Goal: Navigation & Orientation: Find specific page/section

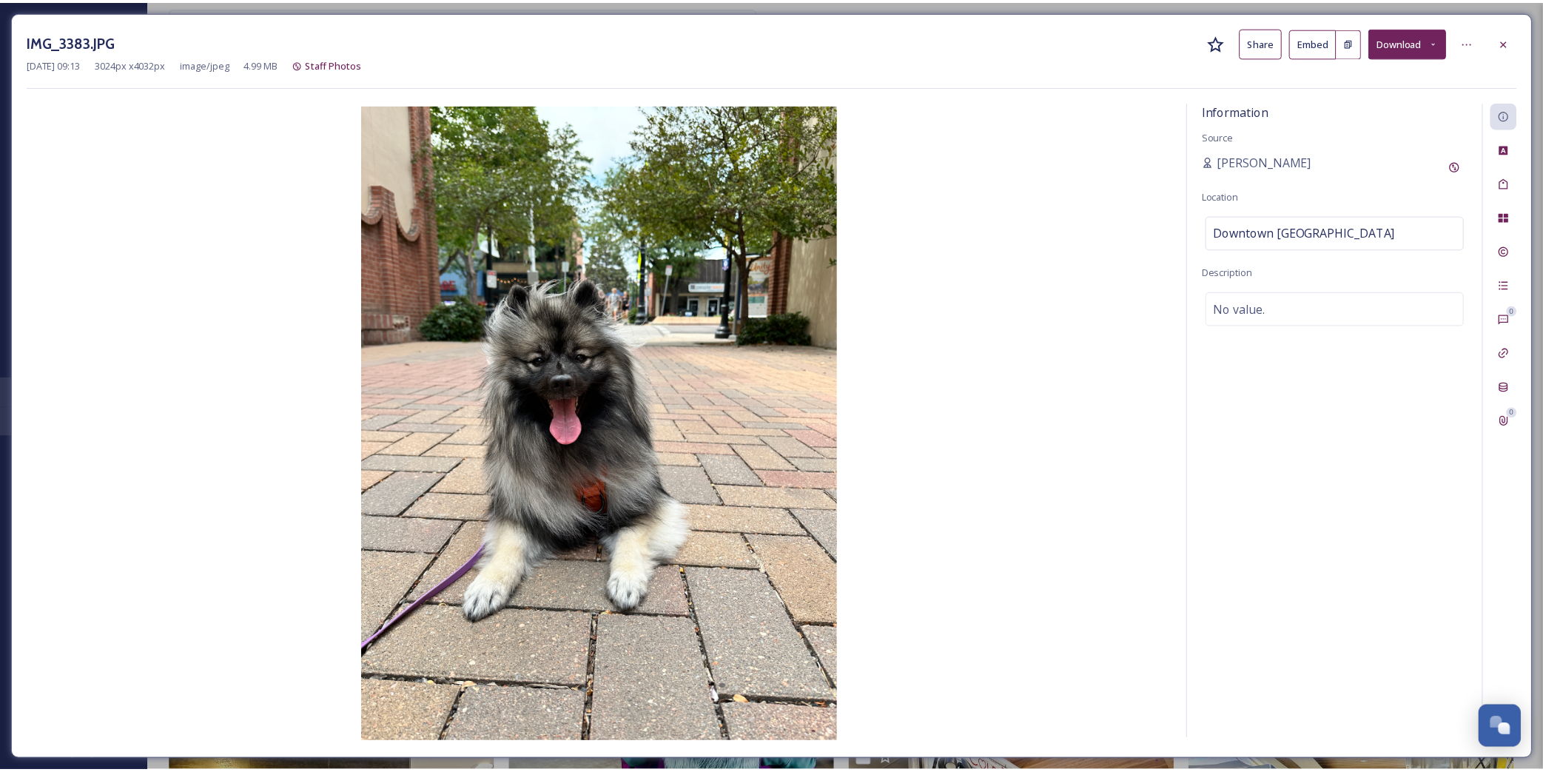
scroll to position [6376, 0]
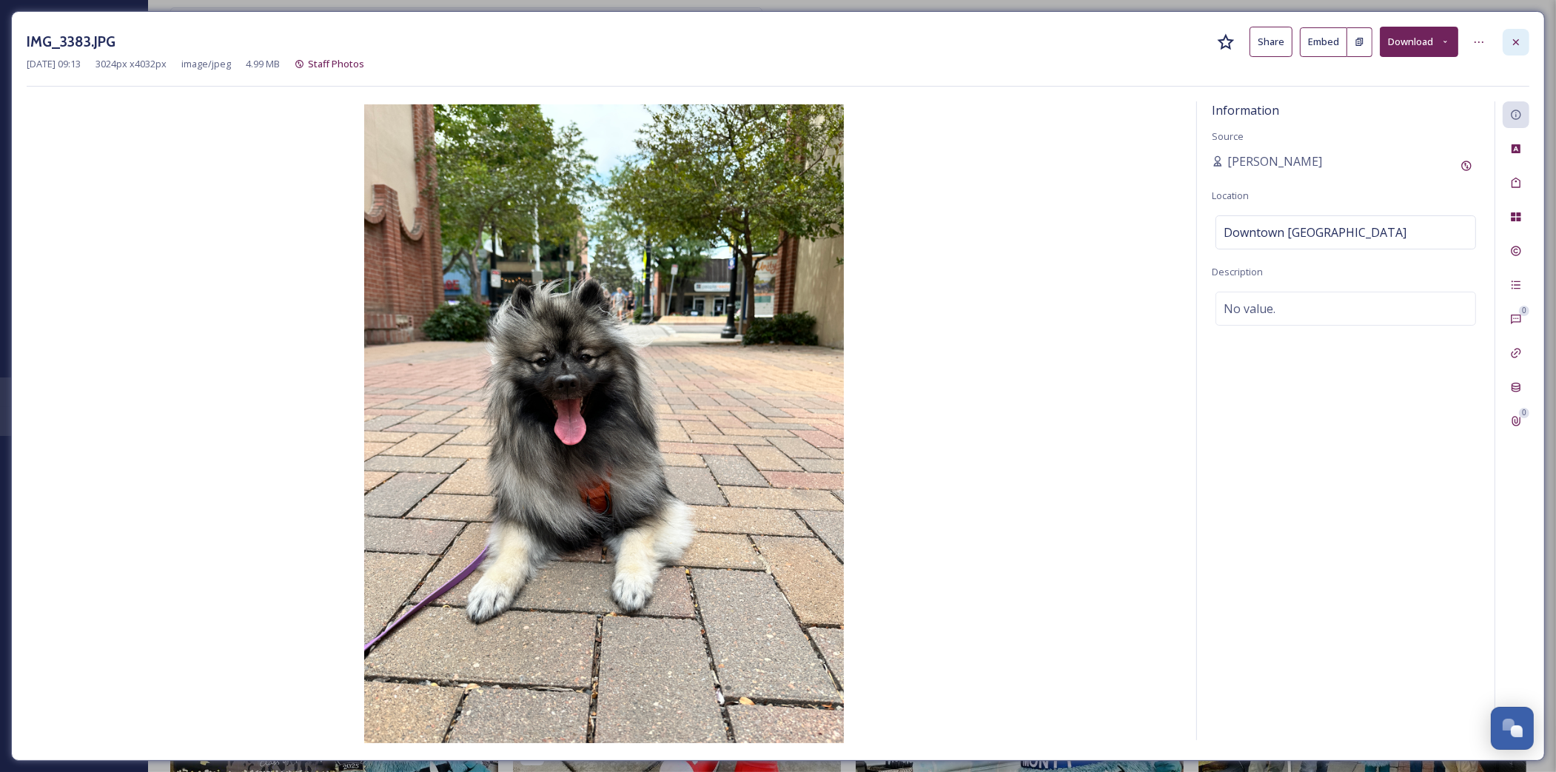
click at [1512, 38] on icon at bounding box center [1516, 42] width 12 height 12
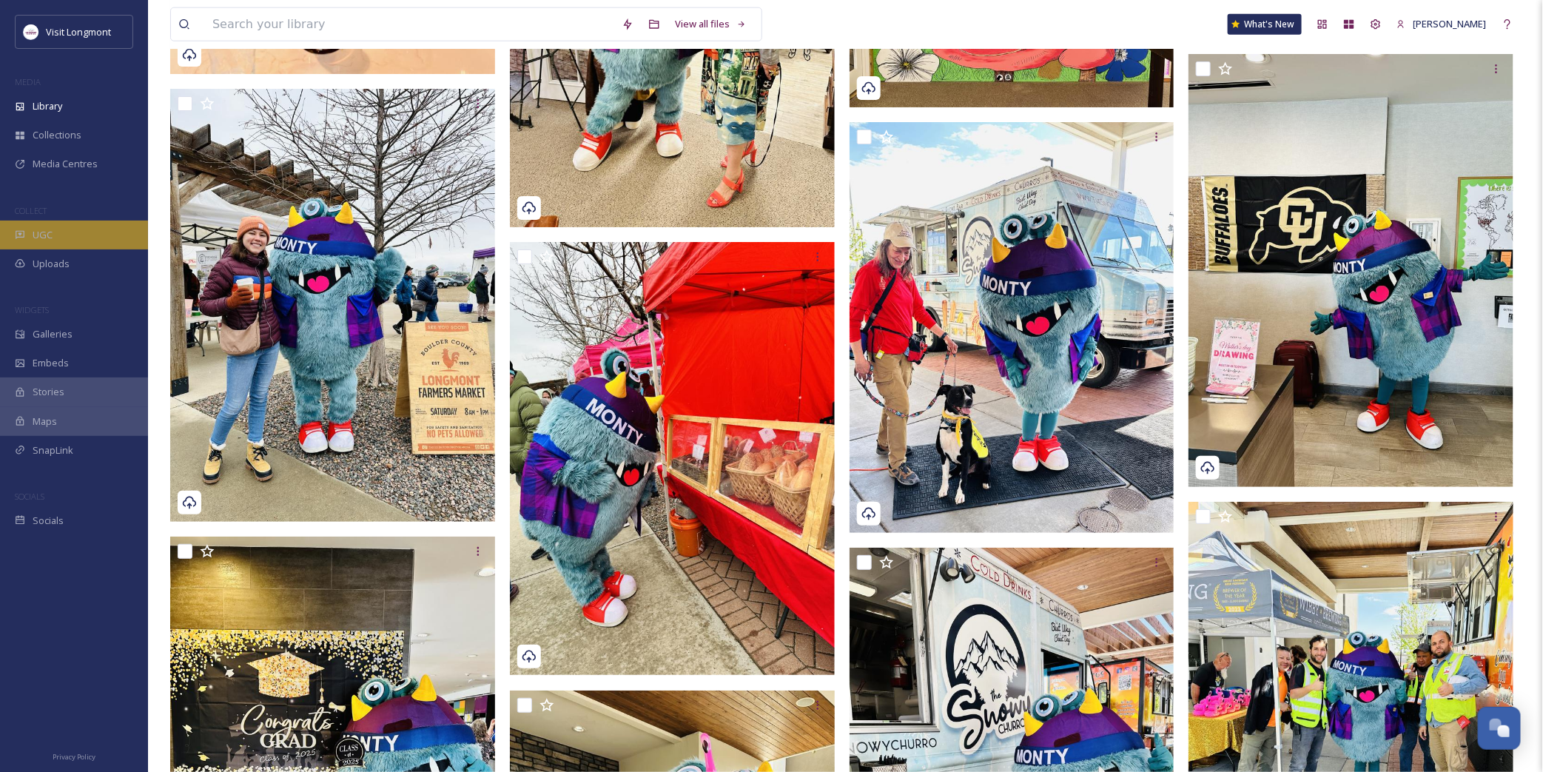
click at [67, 229] on div "UGC" at bounding box center [74, 235] width 148 height 29
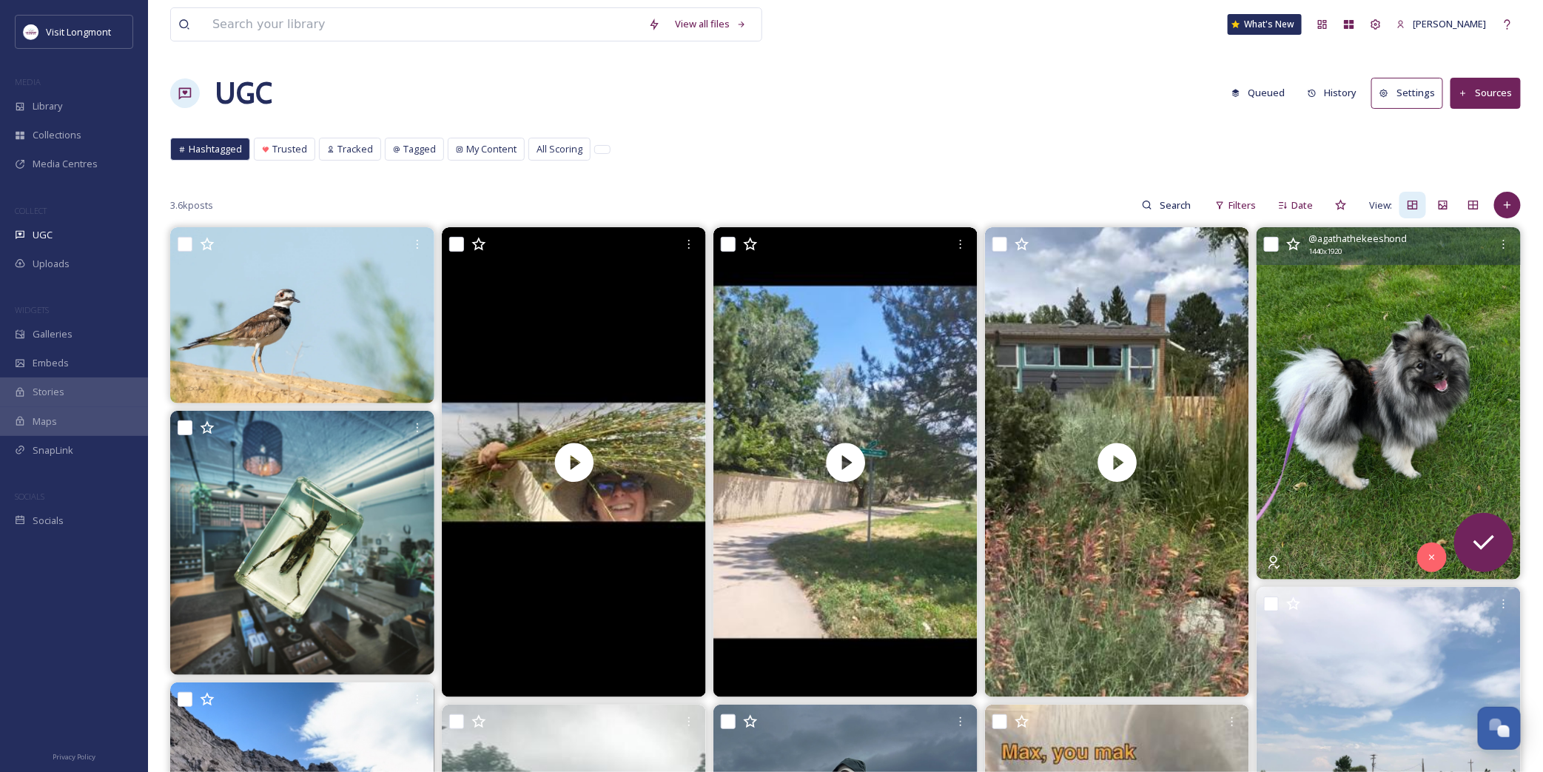
click at [1343, 363] on img at bounding box center [1389, 403] width 264 height 352
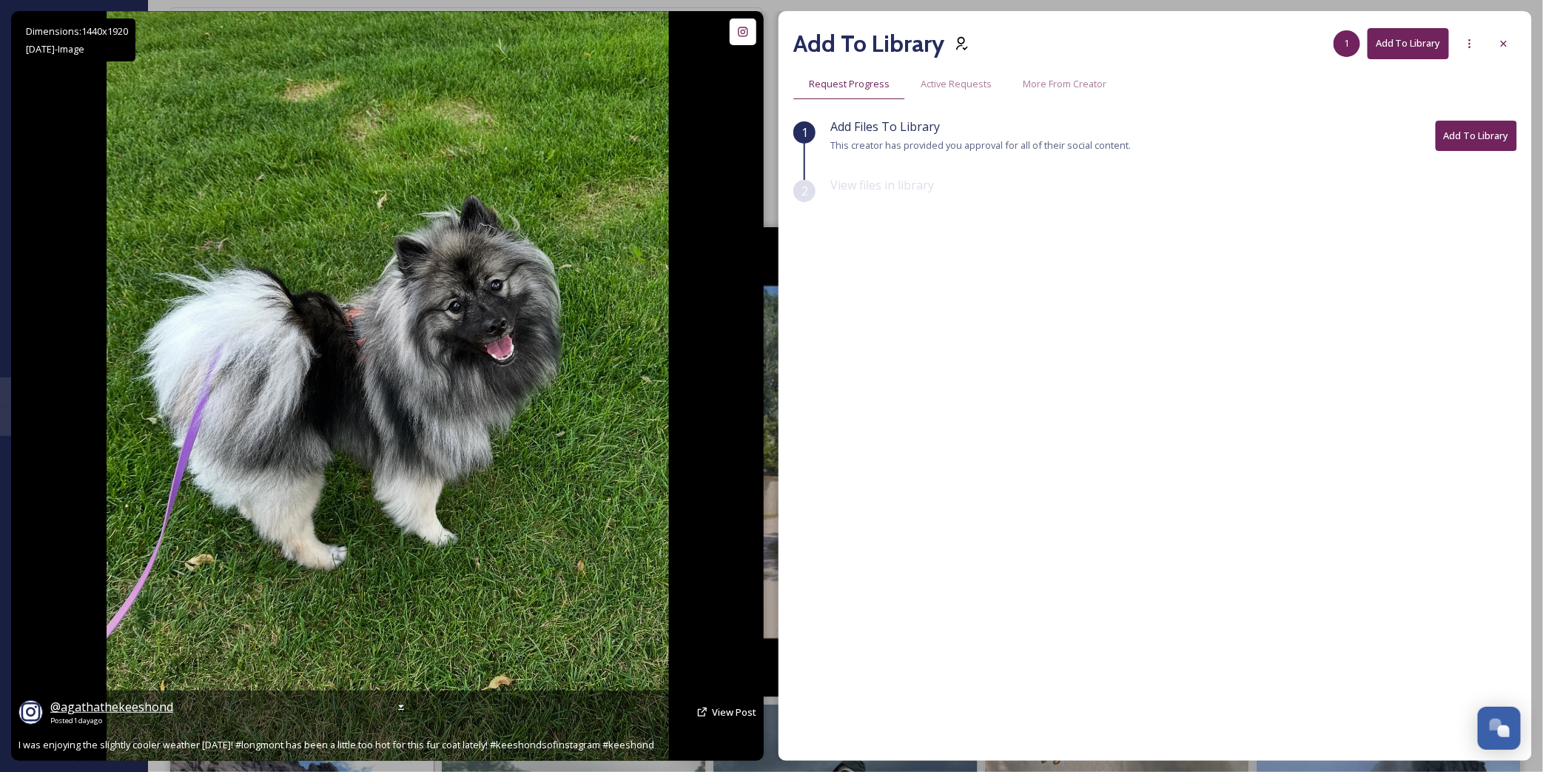
click at [104, 707] on span "@ agathathekeeshond" at bounding box center [111, 707] width 123 height 16
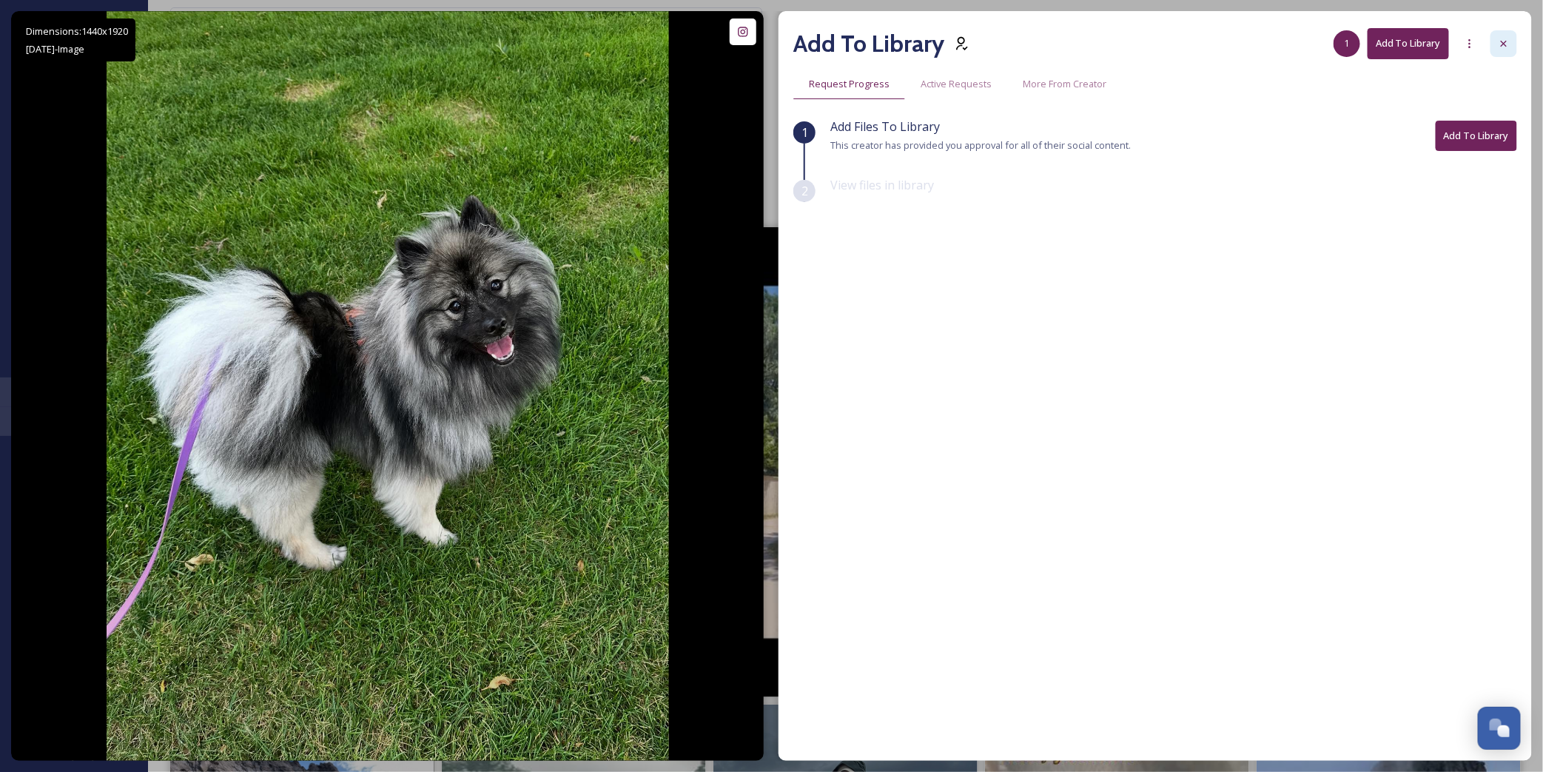
click at [1504, 46] on icon at bounding box center [1504, 44] width 12 height 12
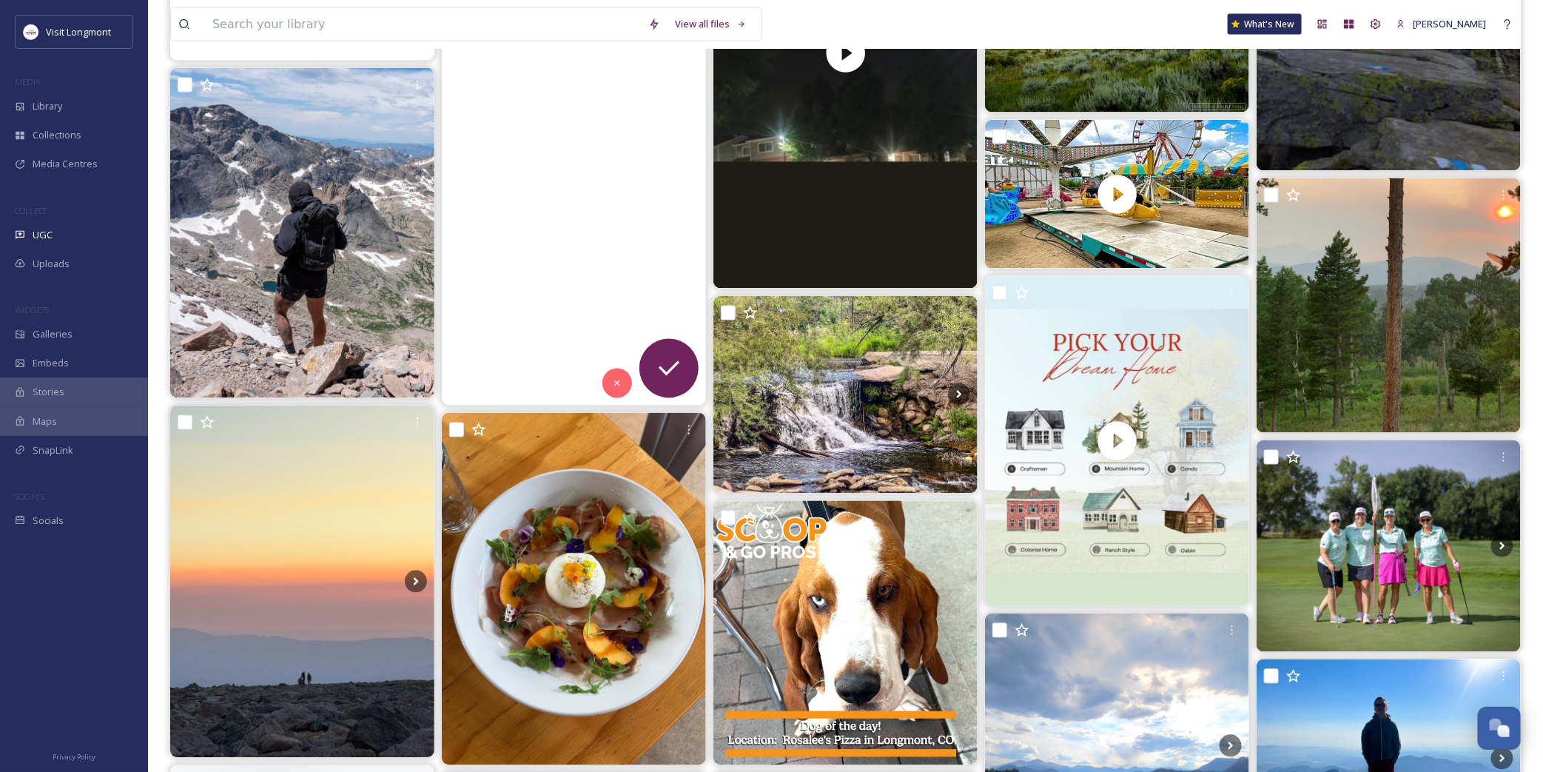
scroll to position [1398, 0]
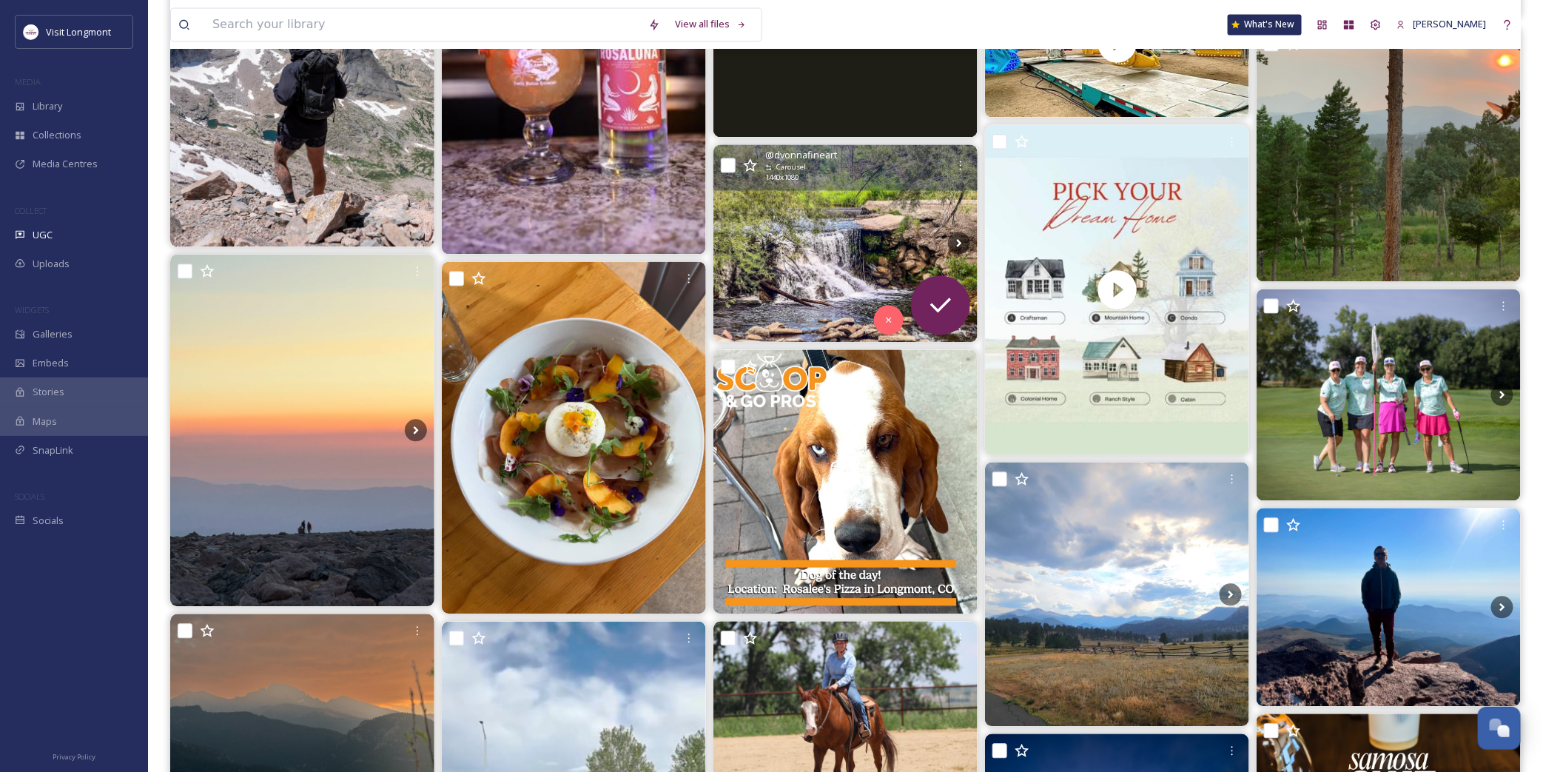
click at [830, 247] on img at bounding box center [846, 243] width 264 height 198
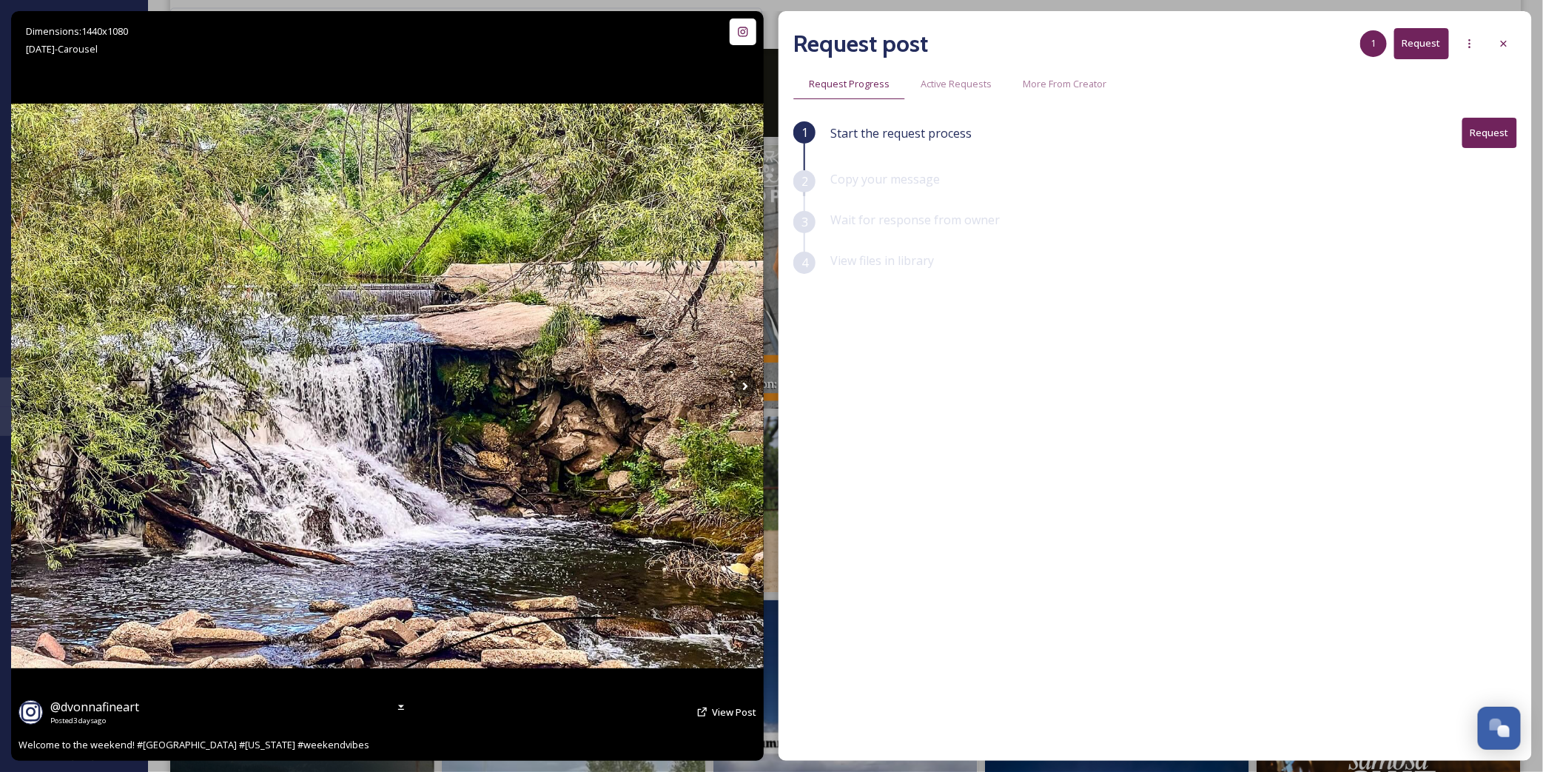
click at [376, 471] on img at bounding box center [387, 386] width 753 height 565
click at [1482, 133] on button "Request" at bounding box center [1490, 133] width 55 height 30
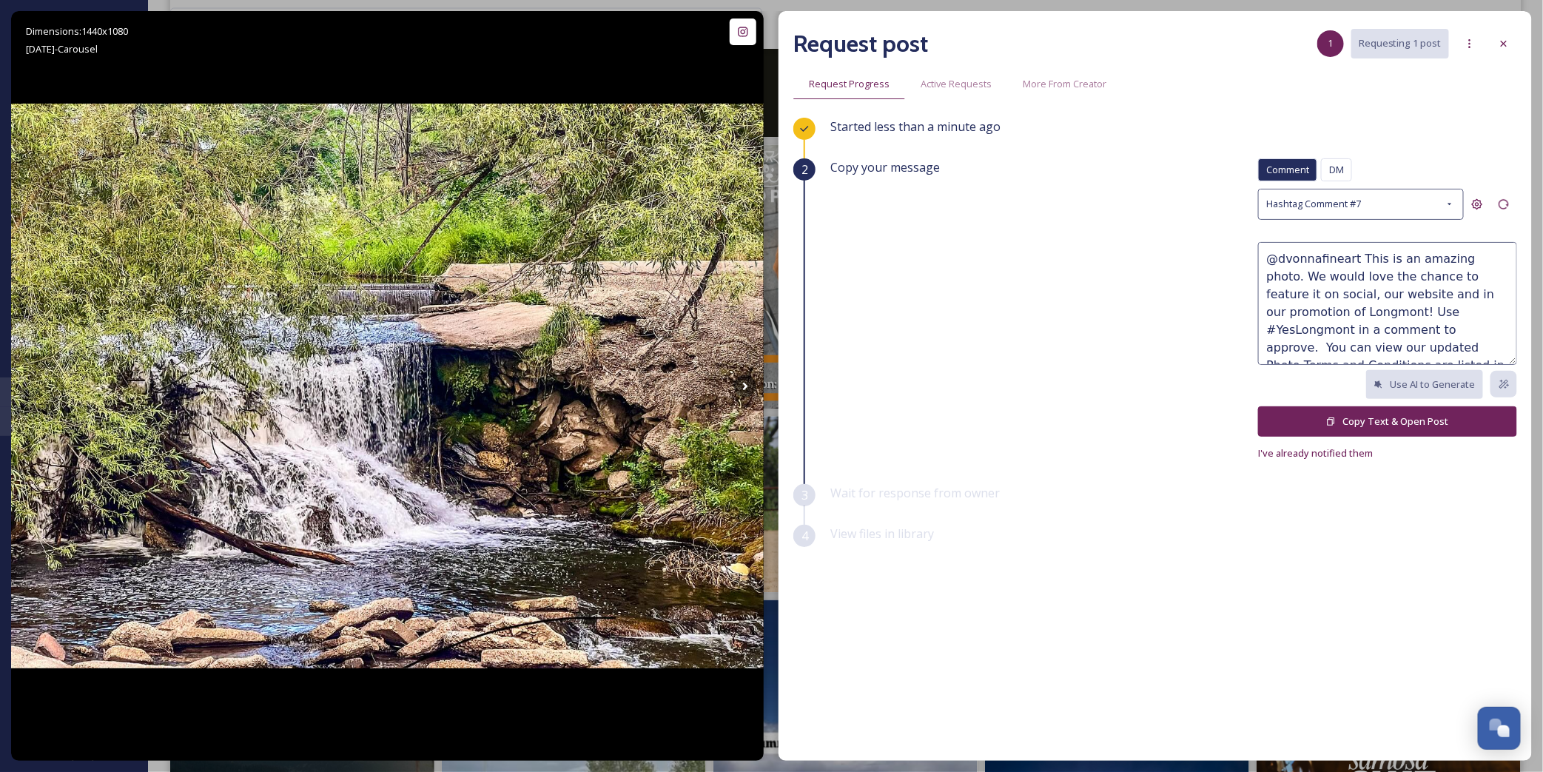
click at [1365, 417] on button "Copy Text & Open Post" at bounding box center [1387, 421] width 259 height 30
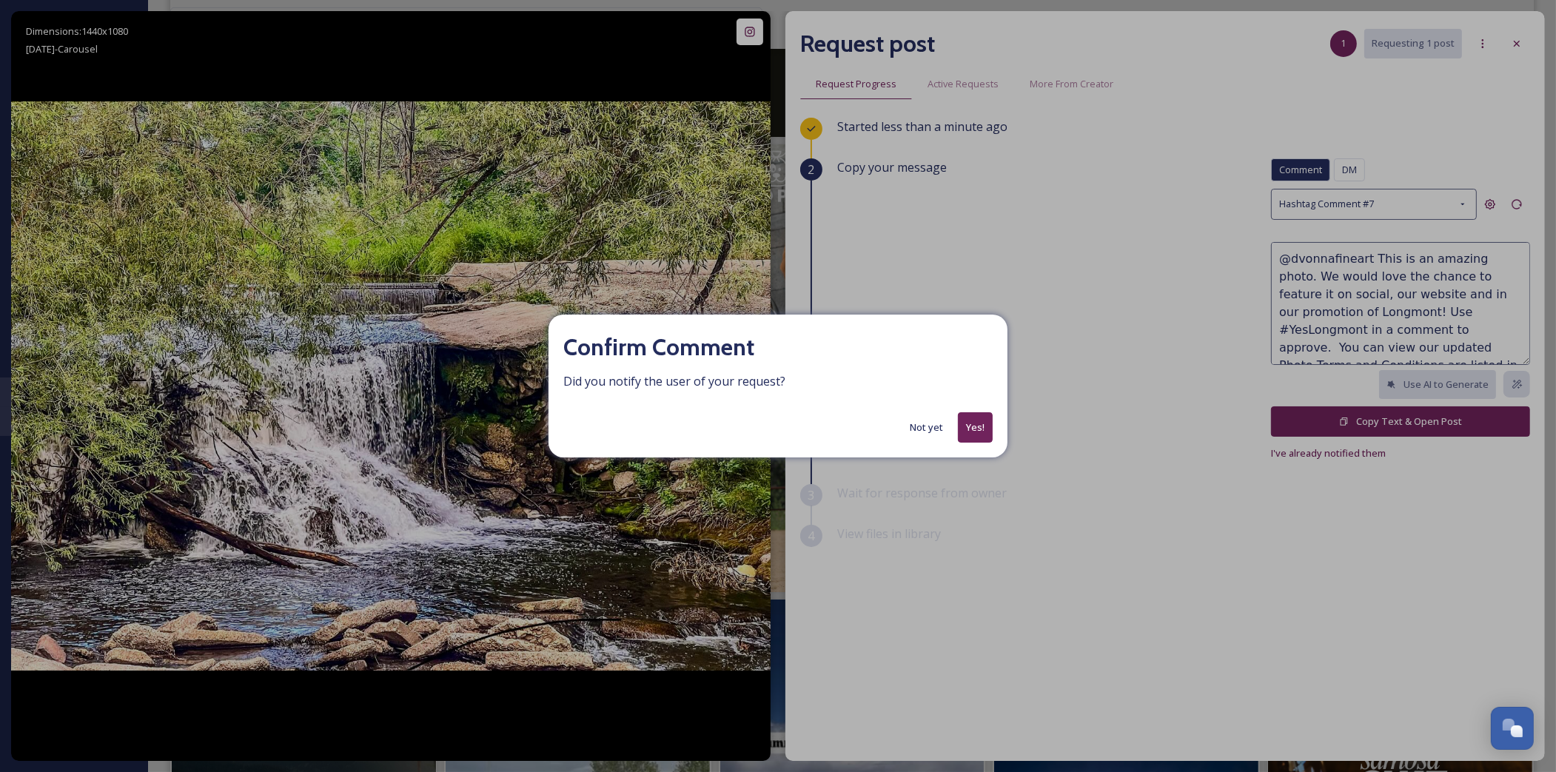
click at [911, 420] on button "Not yet" at bounding box center [926, 427] width 48 height 29
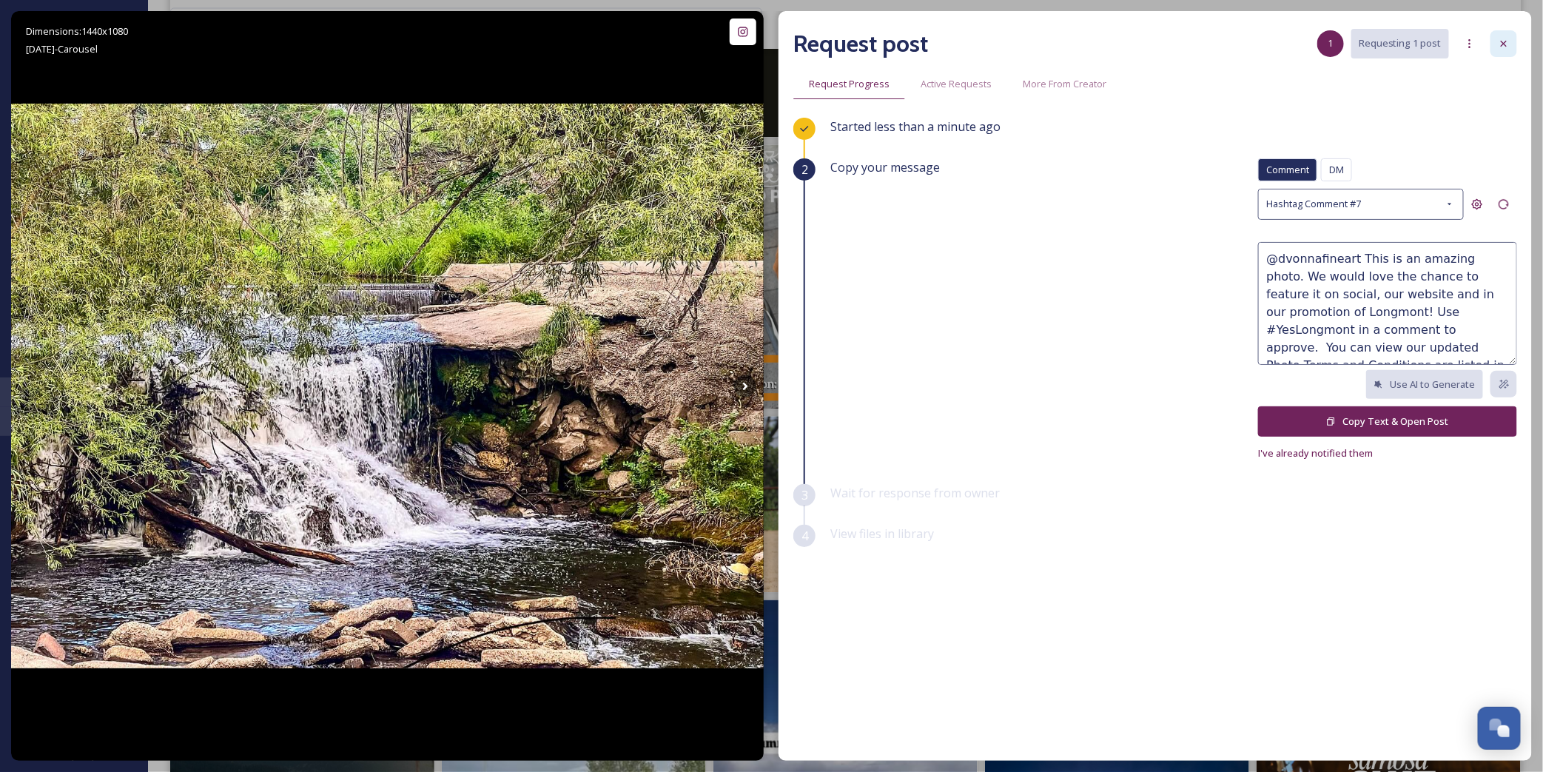
click at [1506, 38] on icon at bounding box center [1504, 44] width 12 height 12
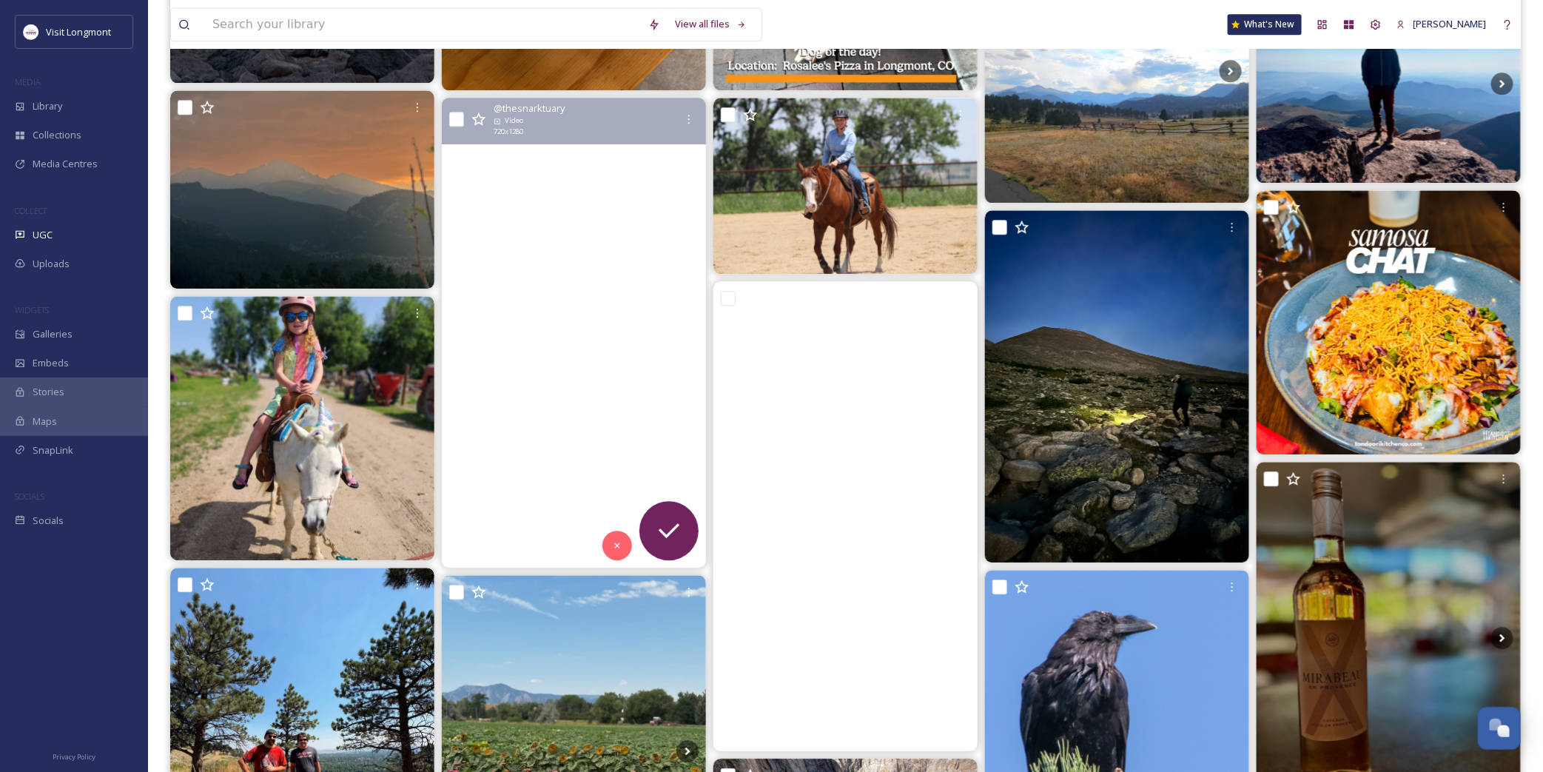
scroll to position [1891, 0]
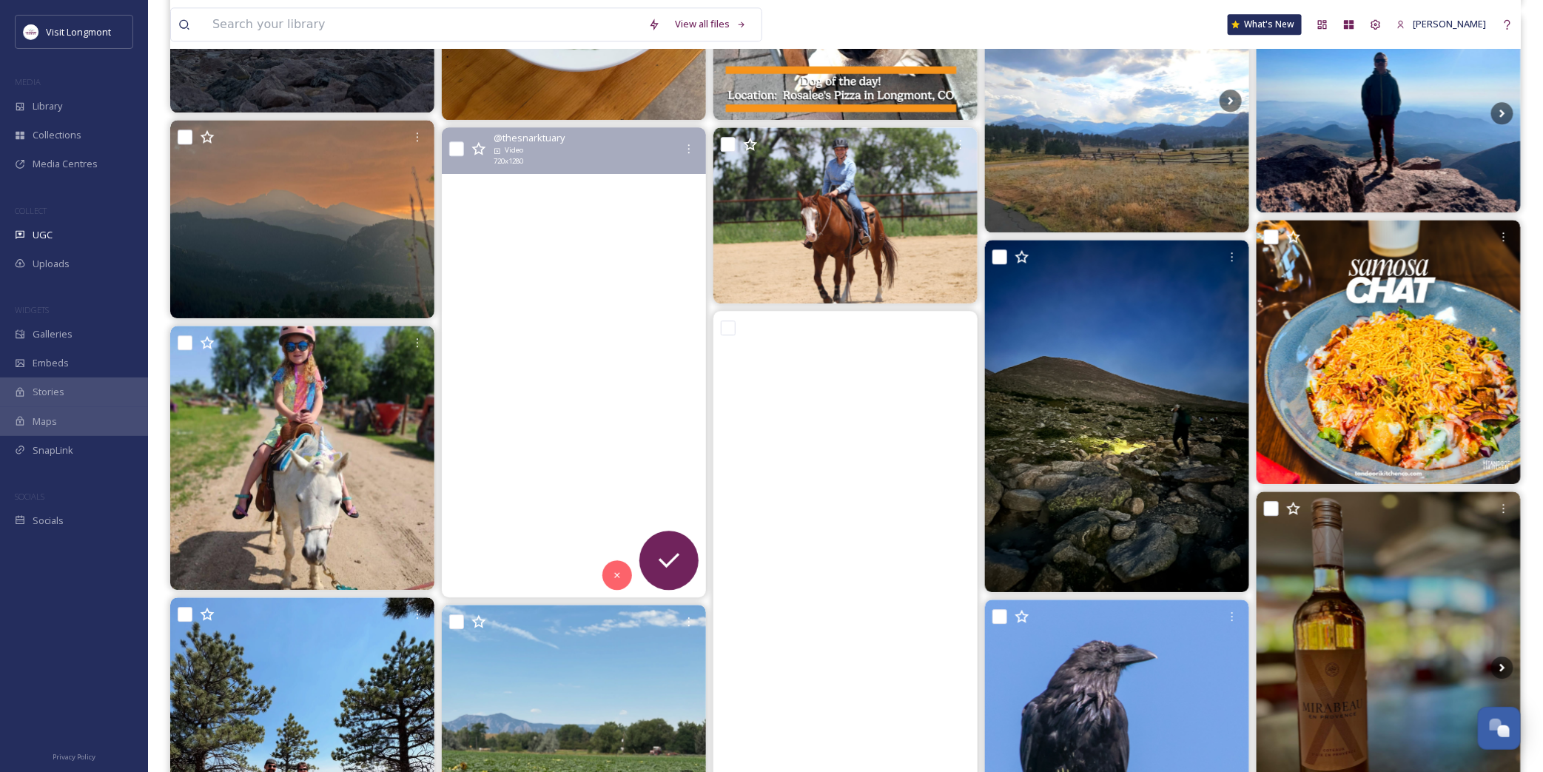
click at [608, 354] on video "If this is you, we want to know your performance schedule cause you are AWESOME…" at bounding box center [574, 362] width 264 height 470
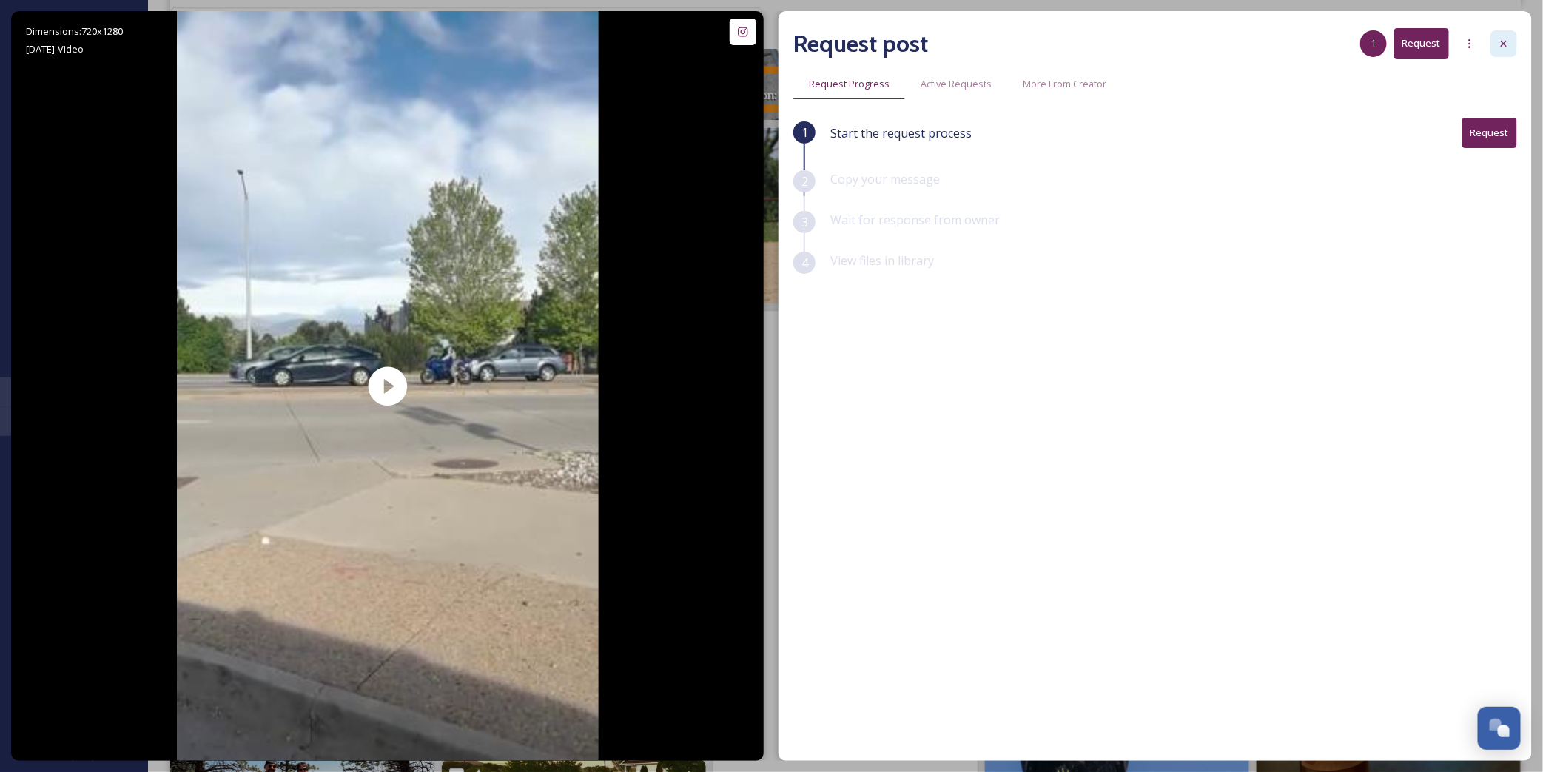
click at [1507, 44] on icon at bounding box center [1504, 44] width 12 height 12
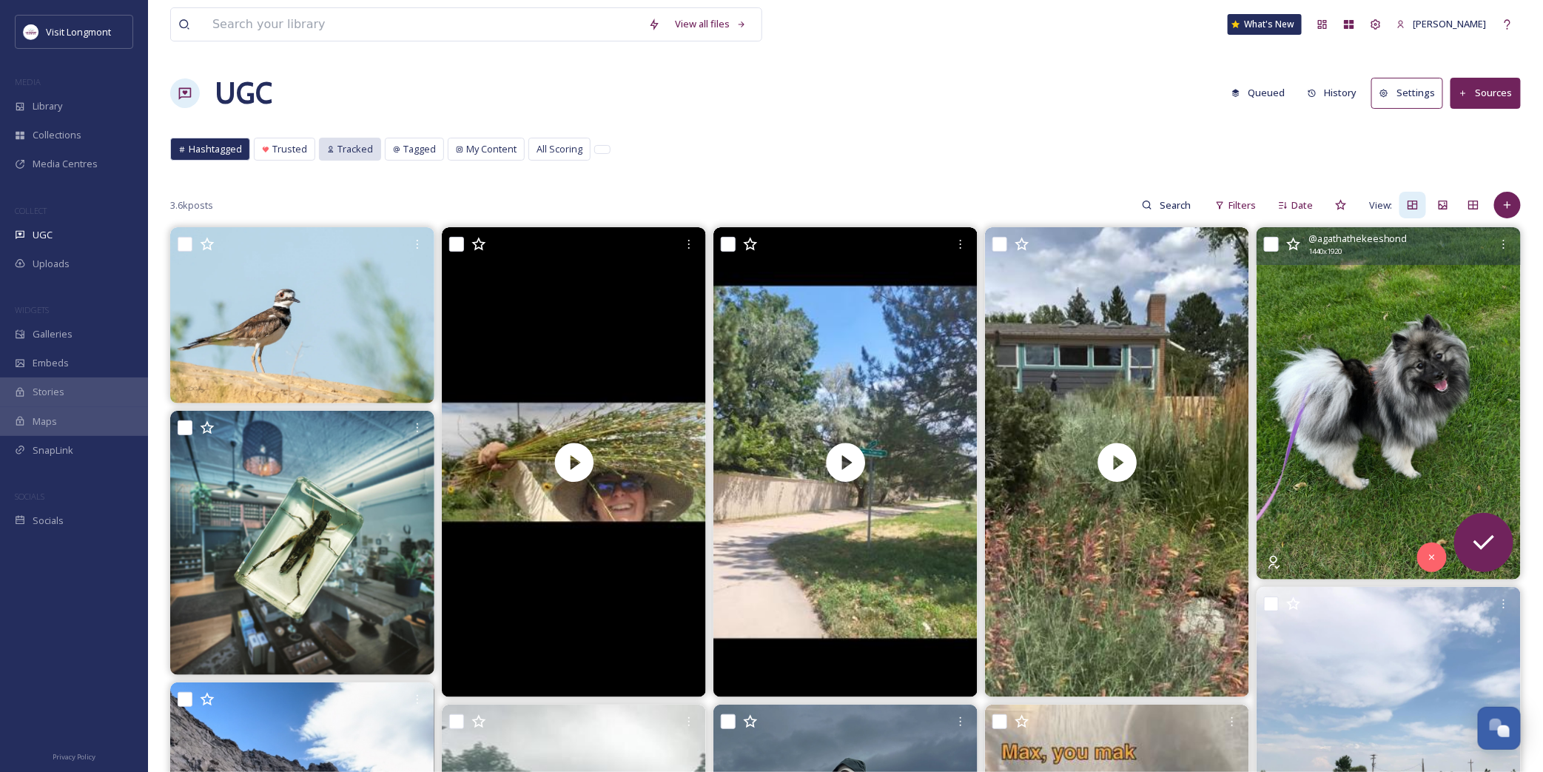
click at [366, 144] on span "Tracked" at bounding box center [356, 149] width 36 height 14
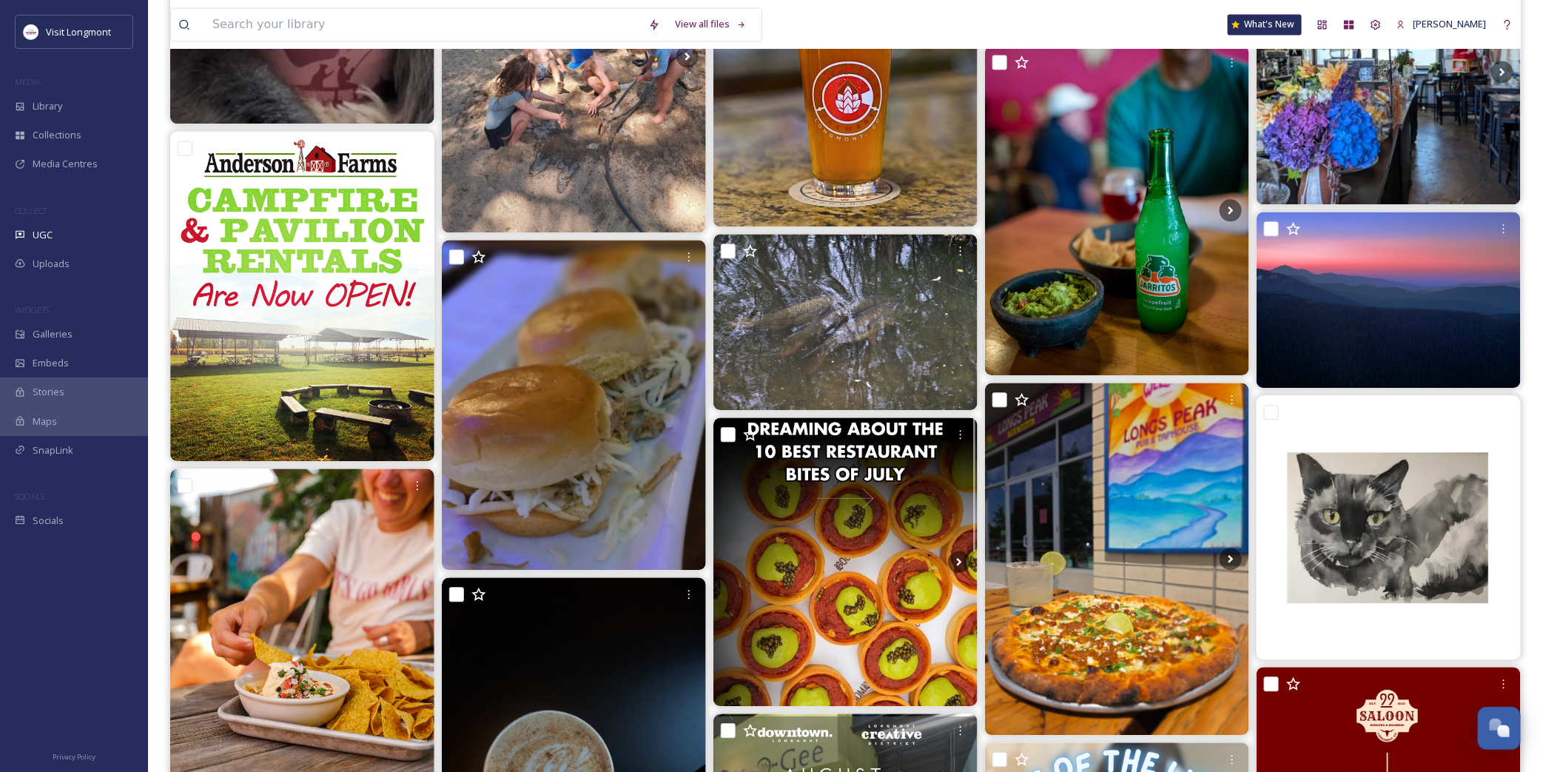
scroll to position [1563, 0]
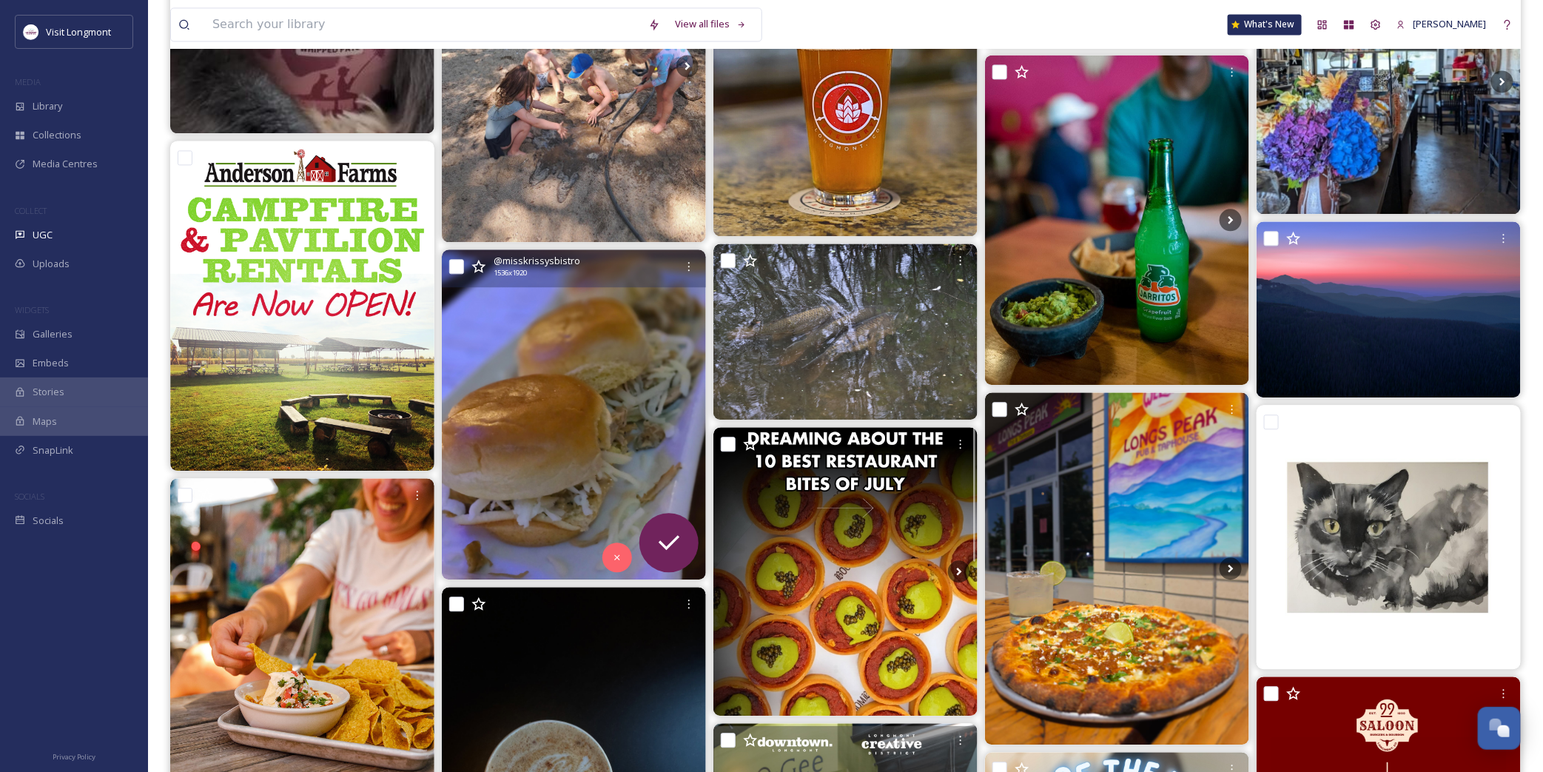
click at [540, 355] on img at bounding box center [574, 414] width 264 height 330
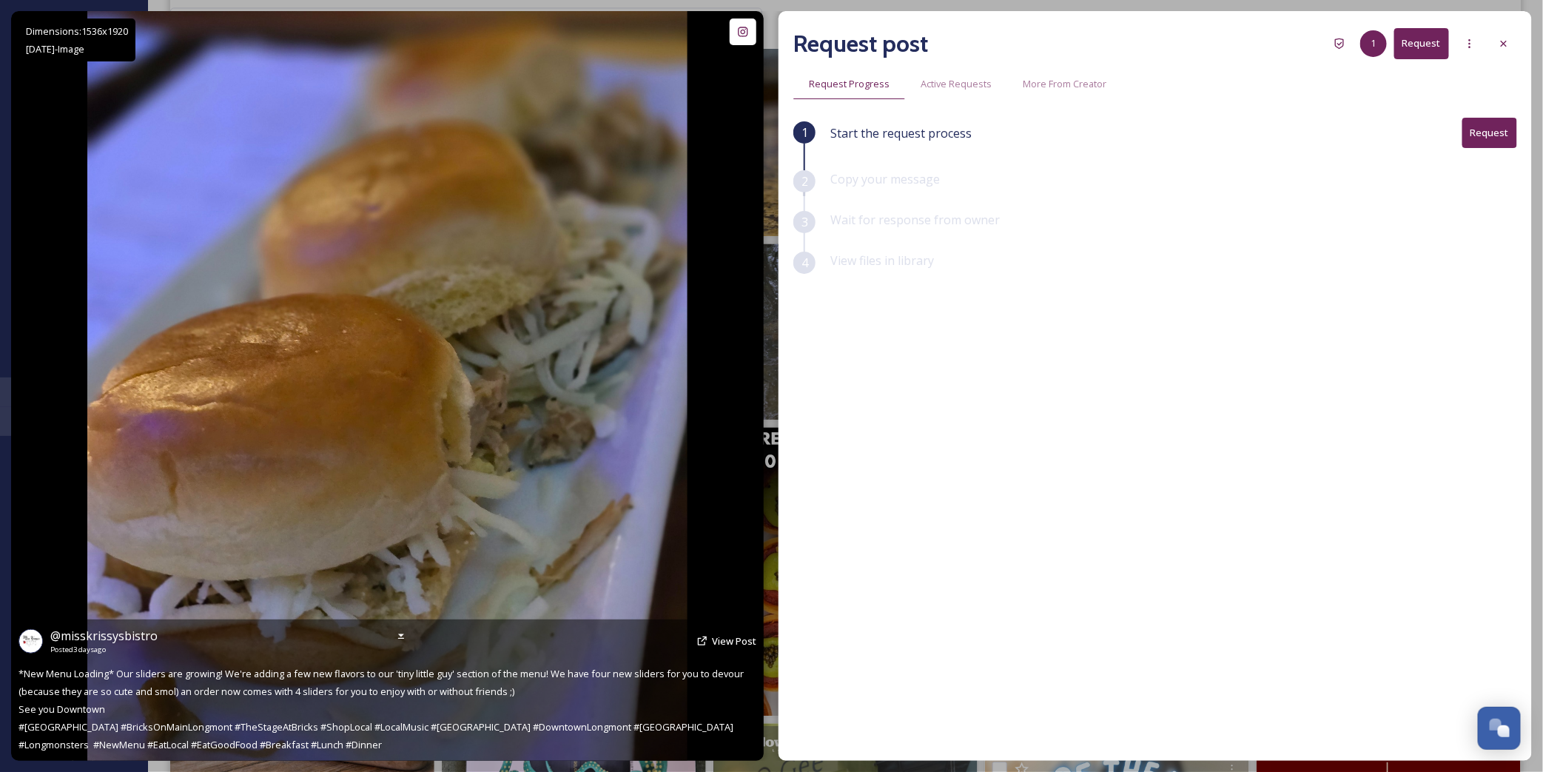
click at [457, 682] on div "@ misskrissysbistro Posted [DATE] View Post *New Menu Loading* Our sliders are …" at bounding box center [387, 690] width 753 height 141
click at [137, 635] on span "@ misskrissysbistro" at bounding box center [103, 636] width 107 height 16
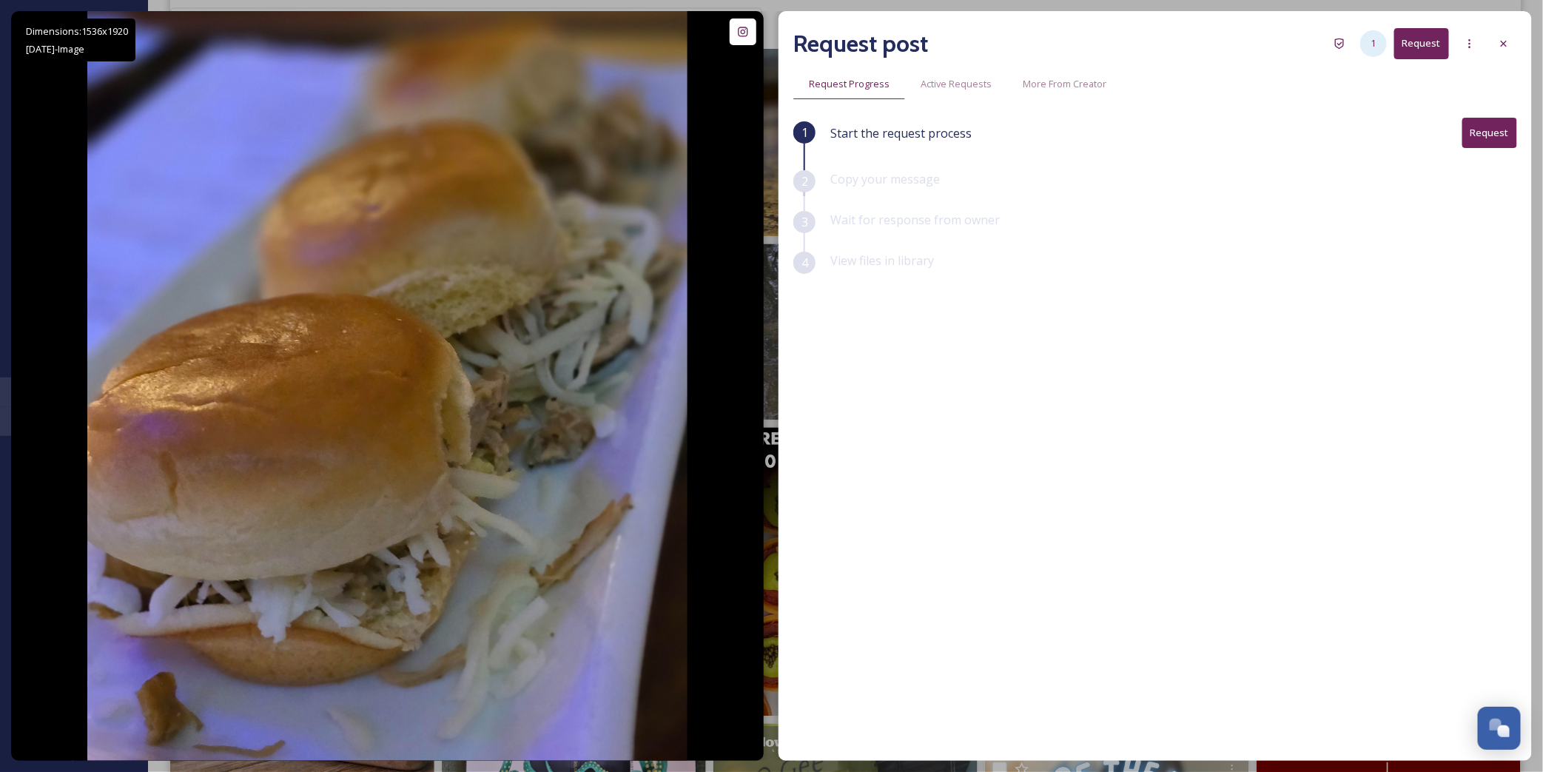
click at [1370, 44] on div "1" at bounding box center [1374, 43] width 27 height 27
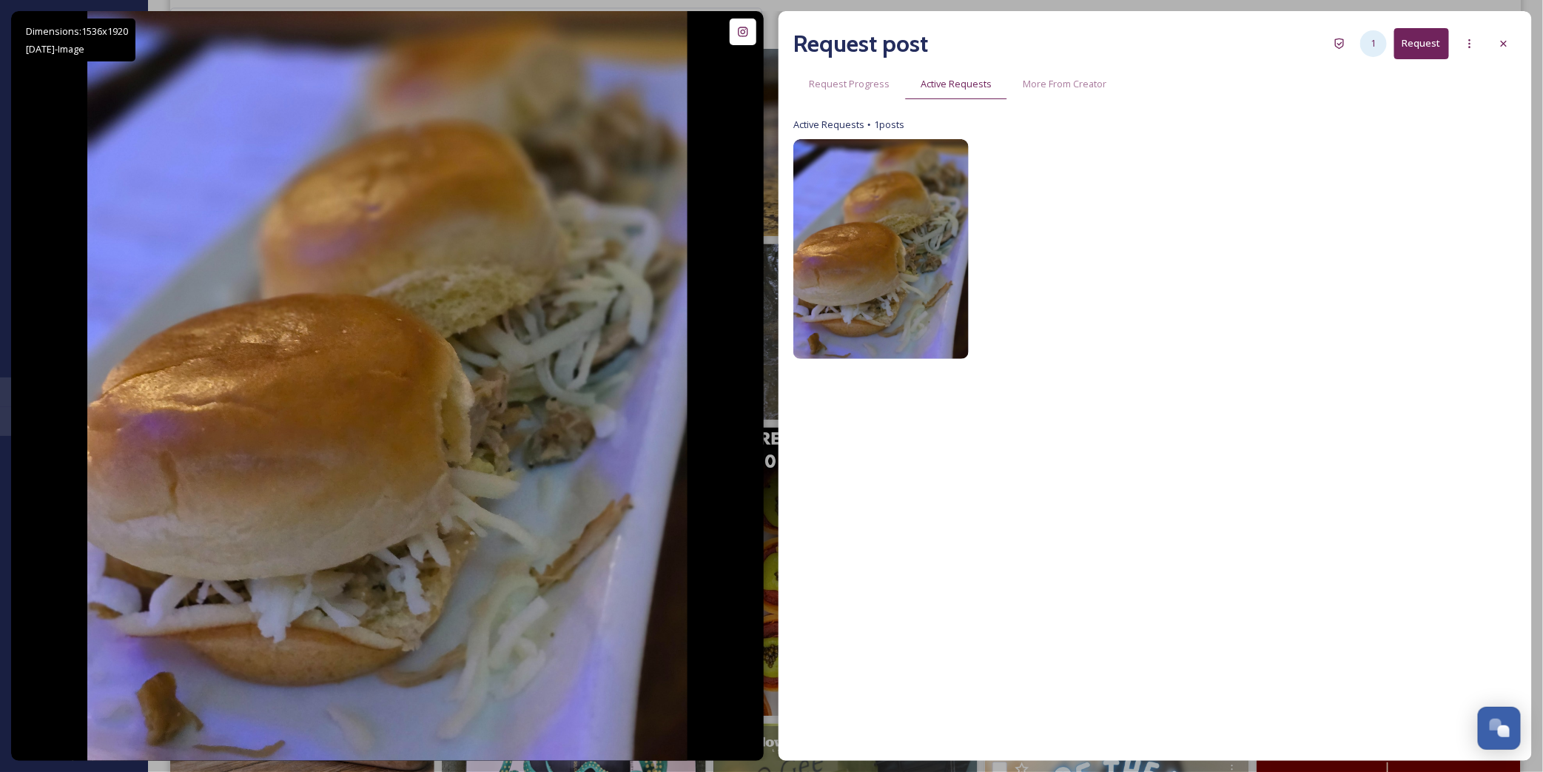
click at [1381, 50] on div "1" at bounding box center [1374, 43] width 27 height 27
click at [1506, 44] on icon at bounding box center [1504, 44] width 6 height 6
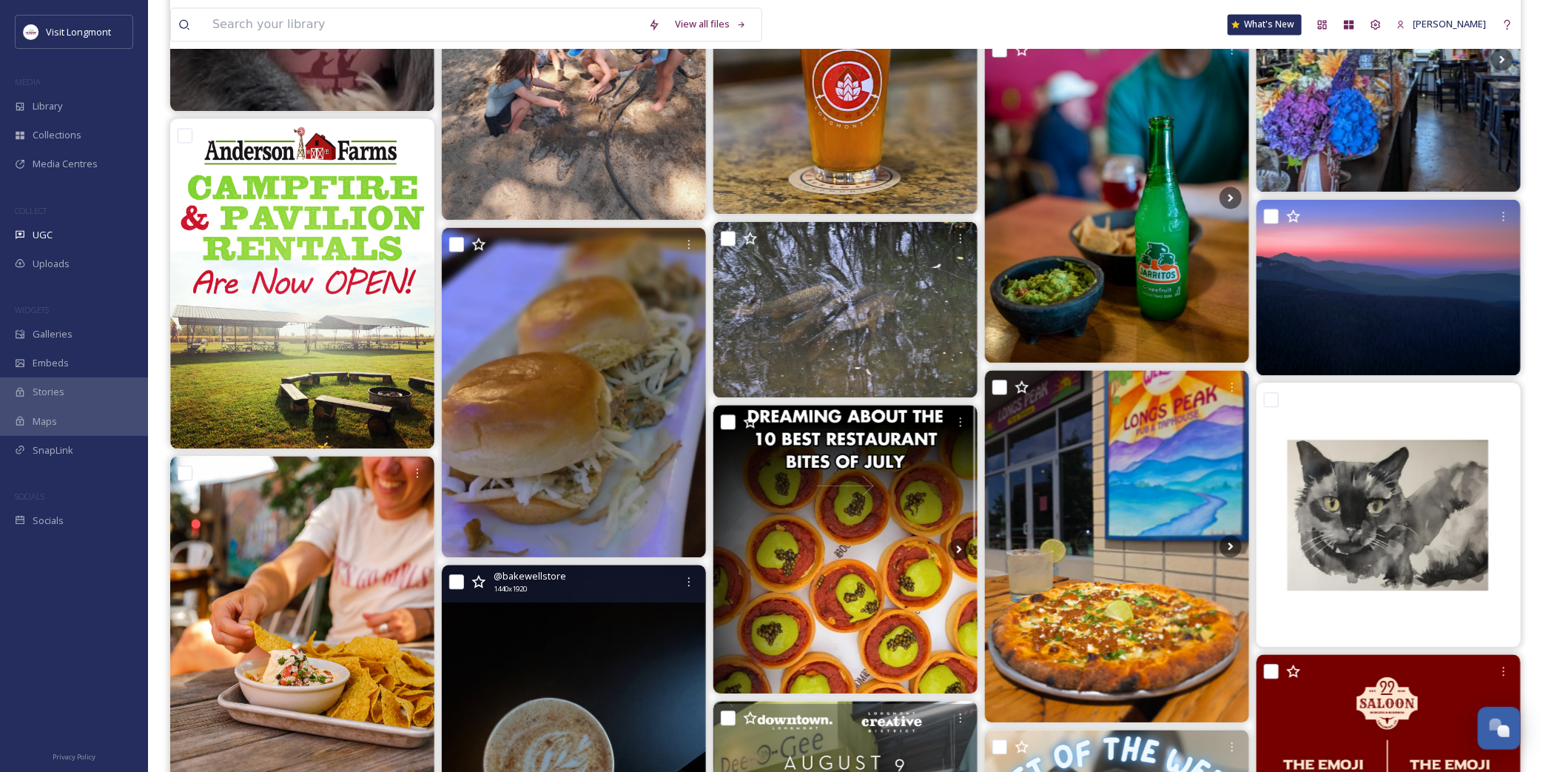
scroll to position [1563, 0]
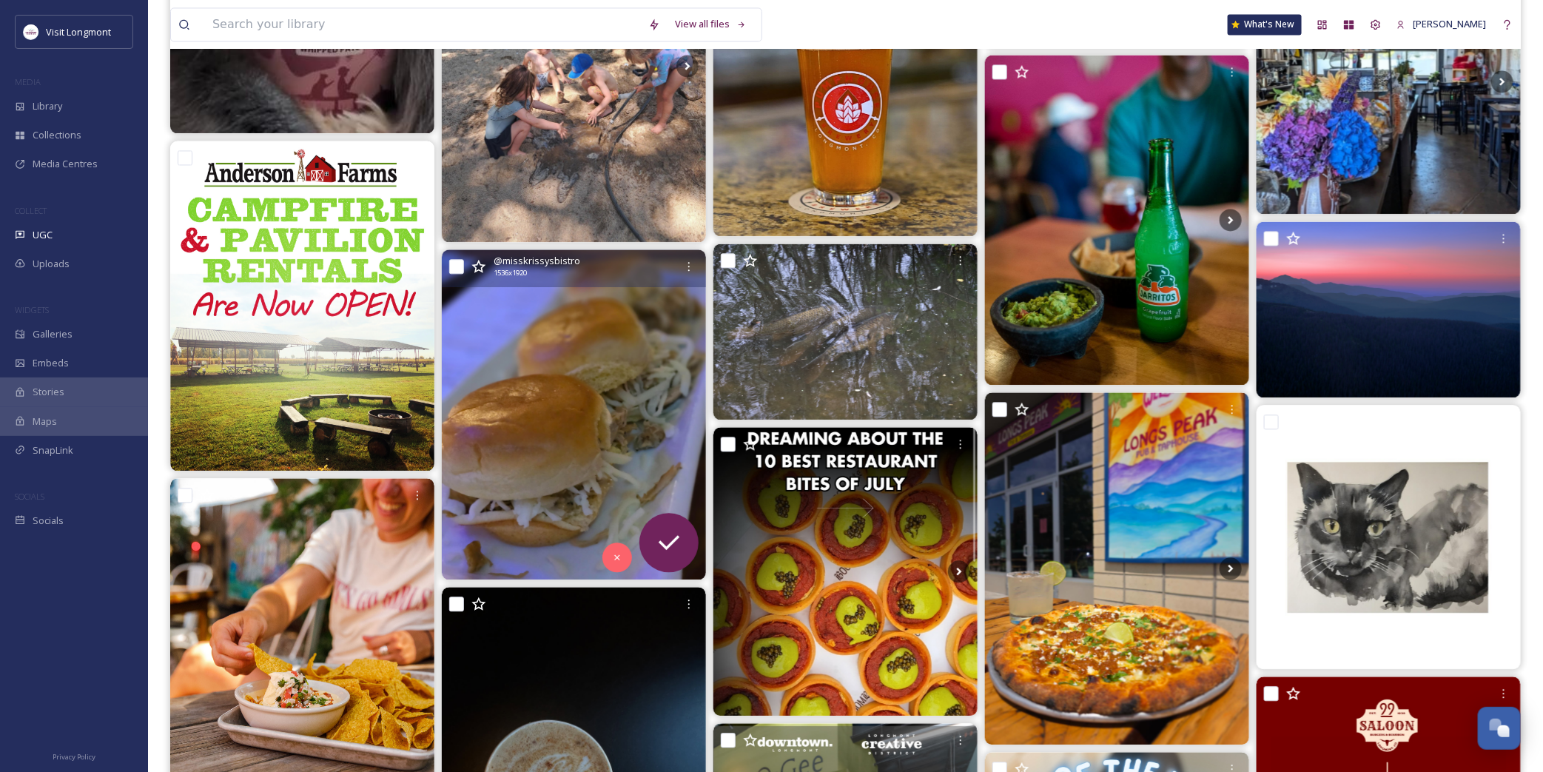
click at [664, 379] on img at bounding box center [574, 414] width 264 height 330
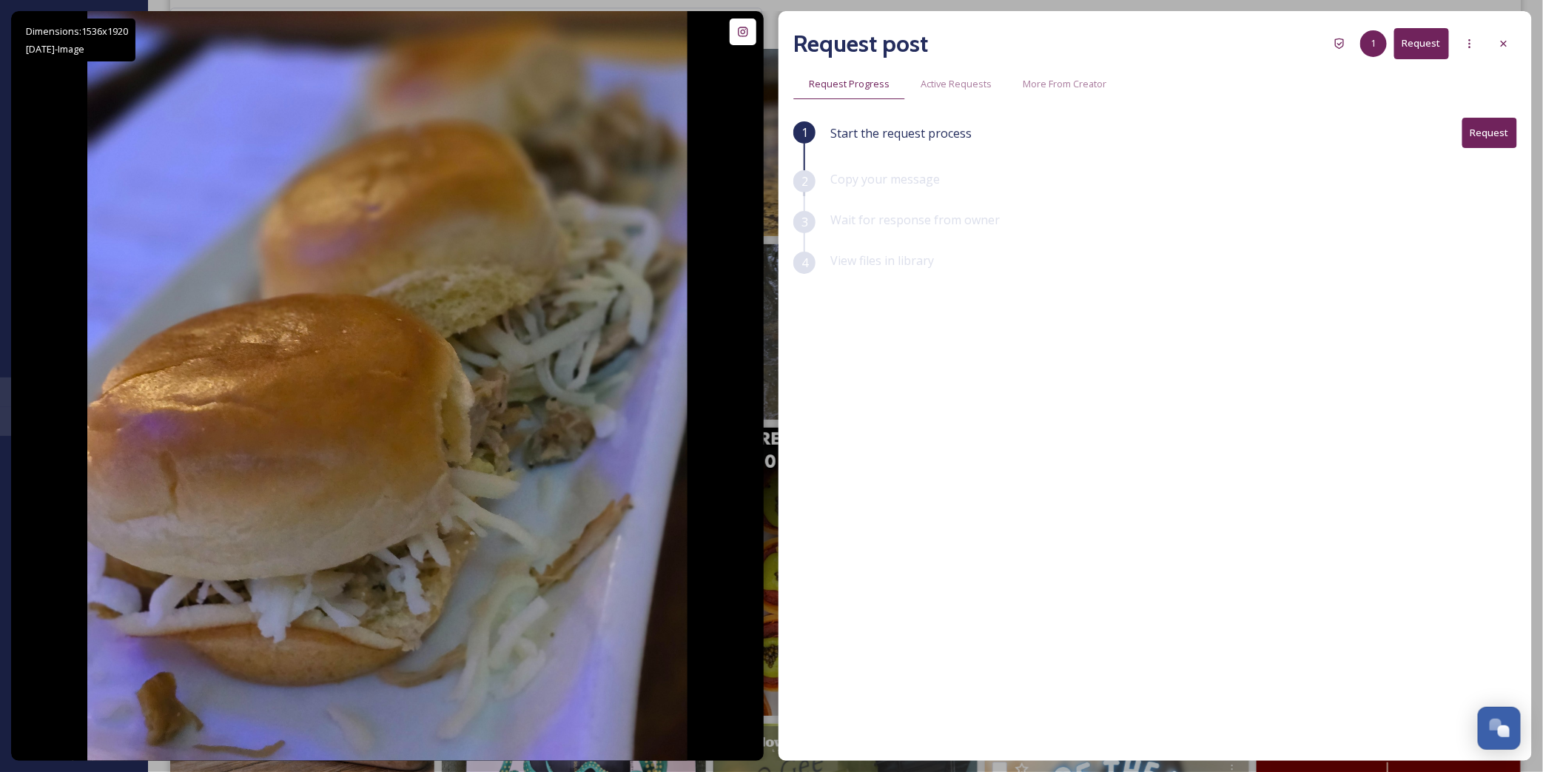
drag, startPoint x: 1506, startPoint y: 33, endPoint x: 596, endPoint y: 86, distance: 912.0
click at [1506, 33] on div at bounding box center [1504, 43] width 27 height 27
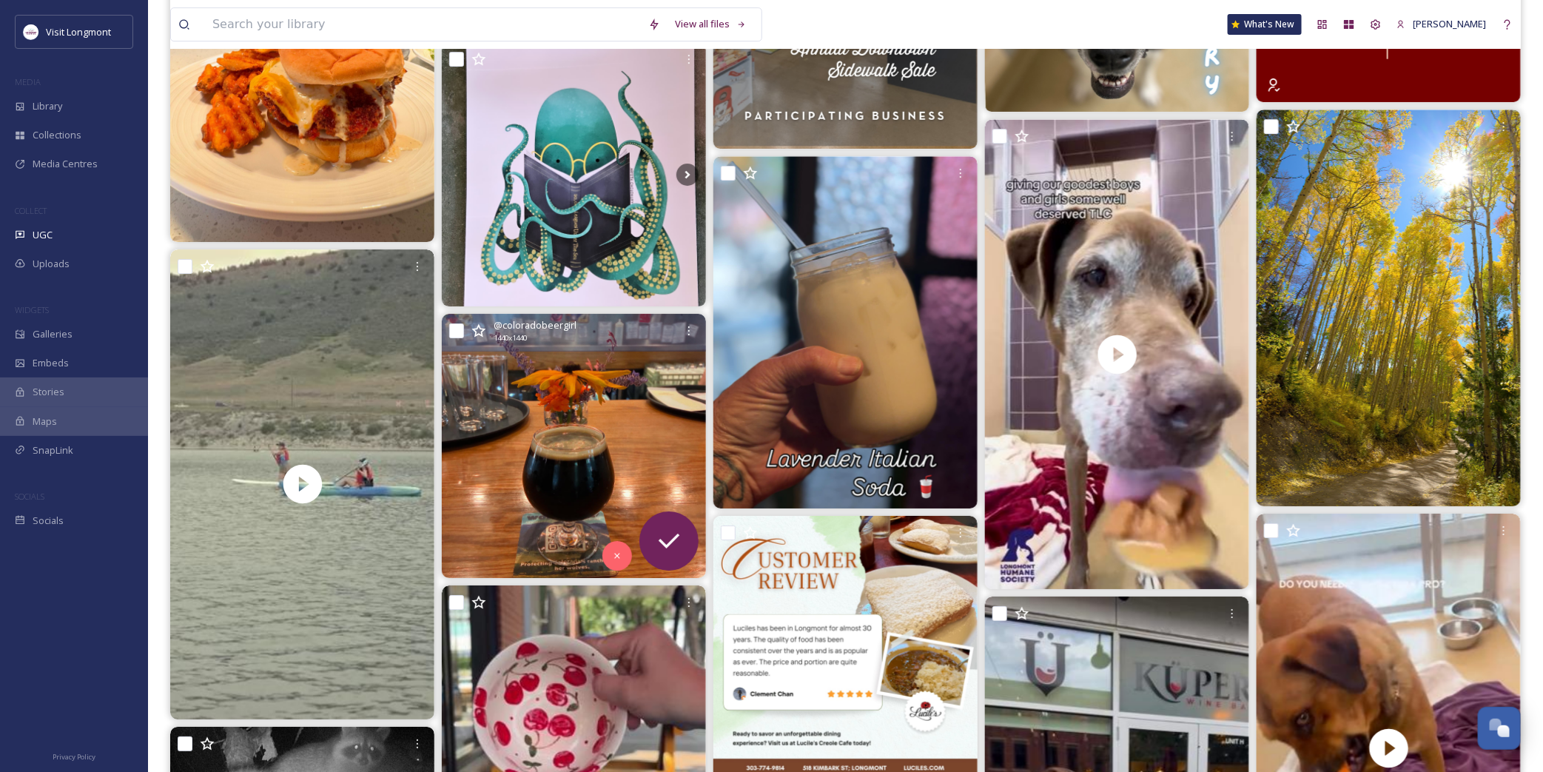
scroll to position [2056, 0]
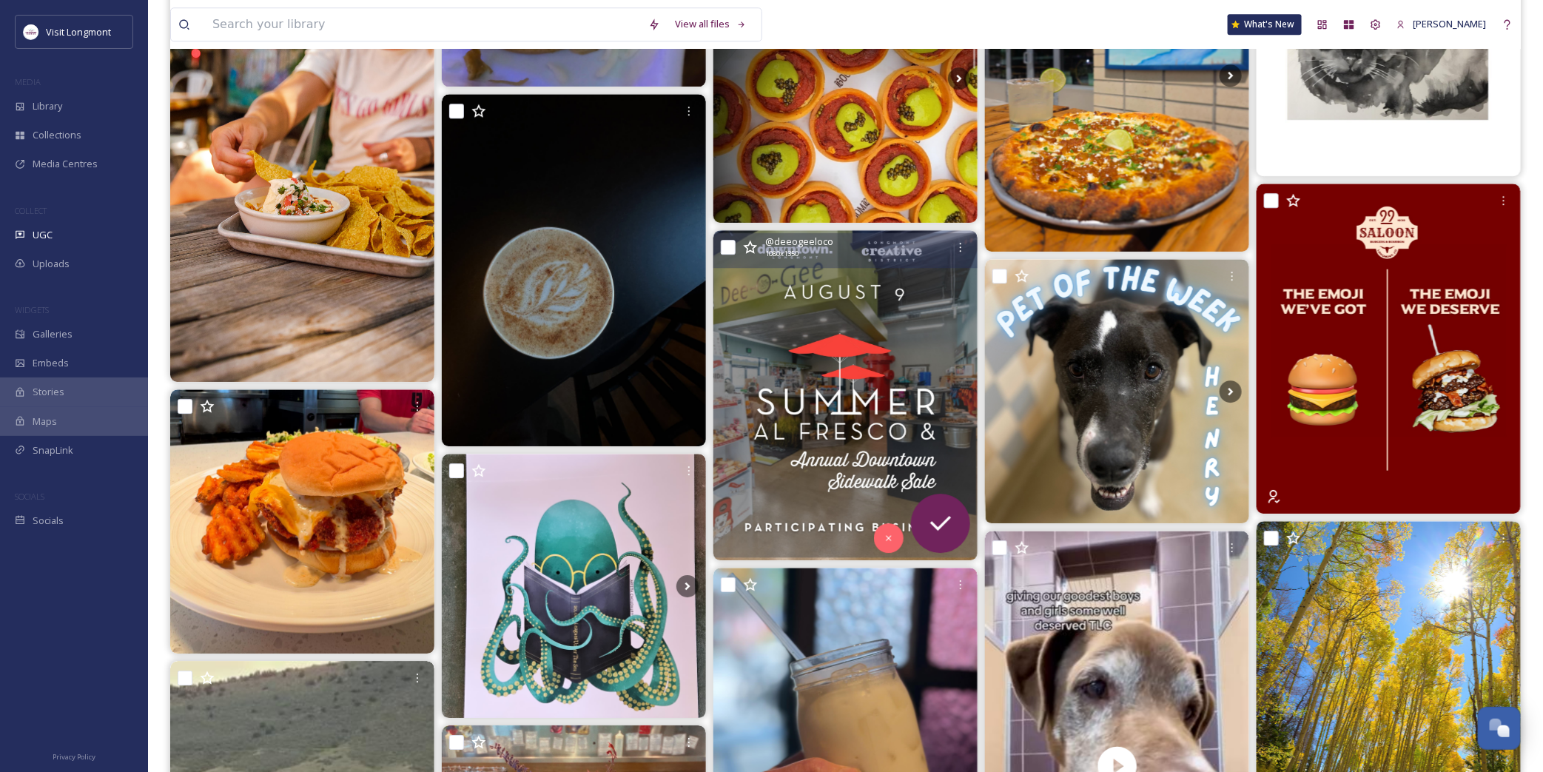
click at [801, 345] on img at bounding box center [846, 395] width 264 height 330
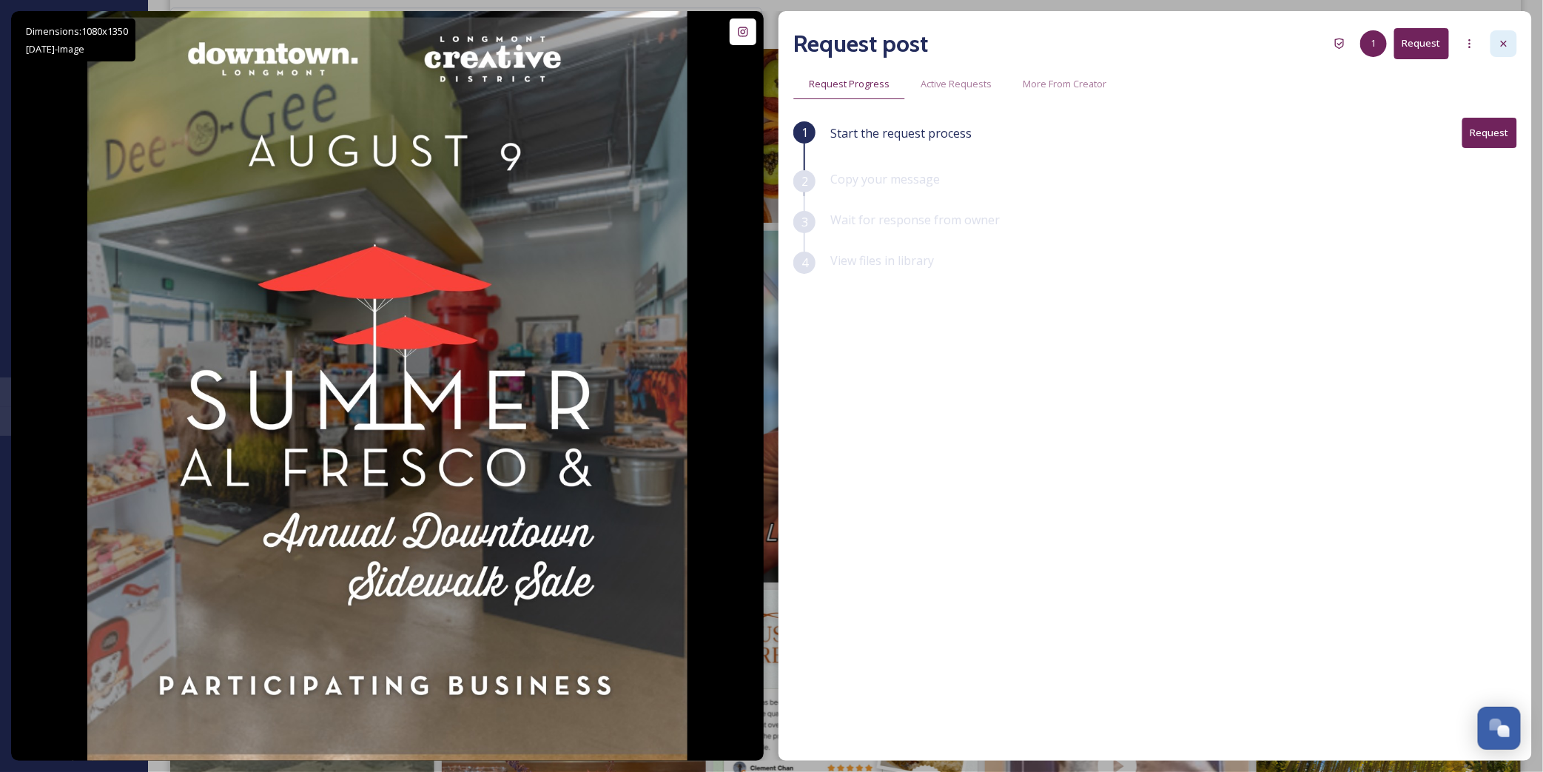
click at [1506, 47] on icon at bounding box center [1504, 44] width 12 height 12
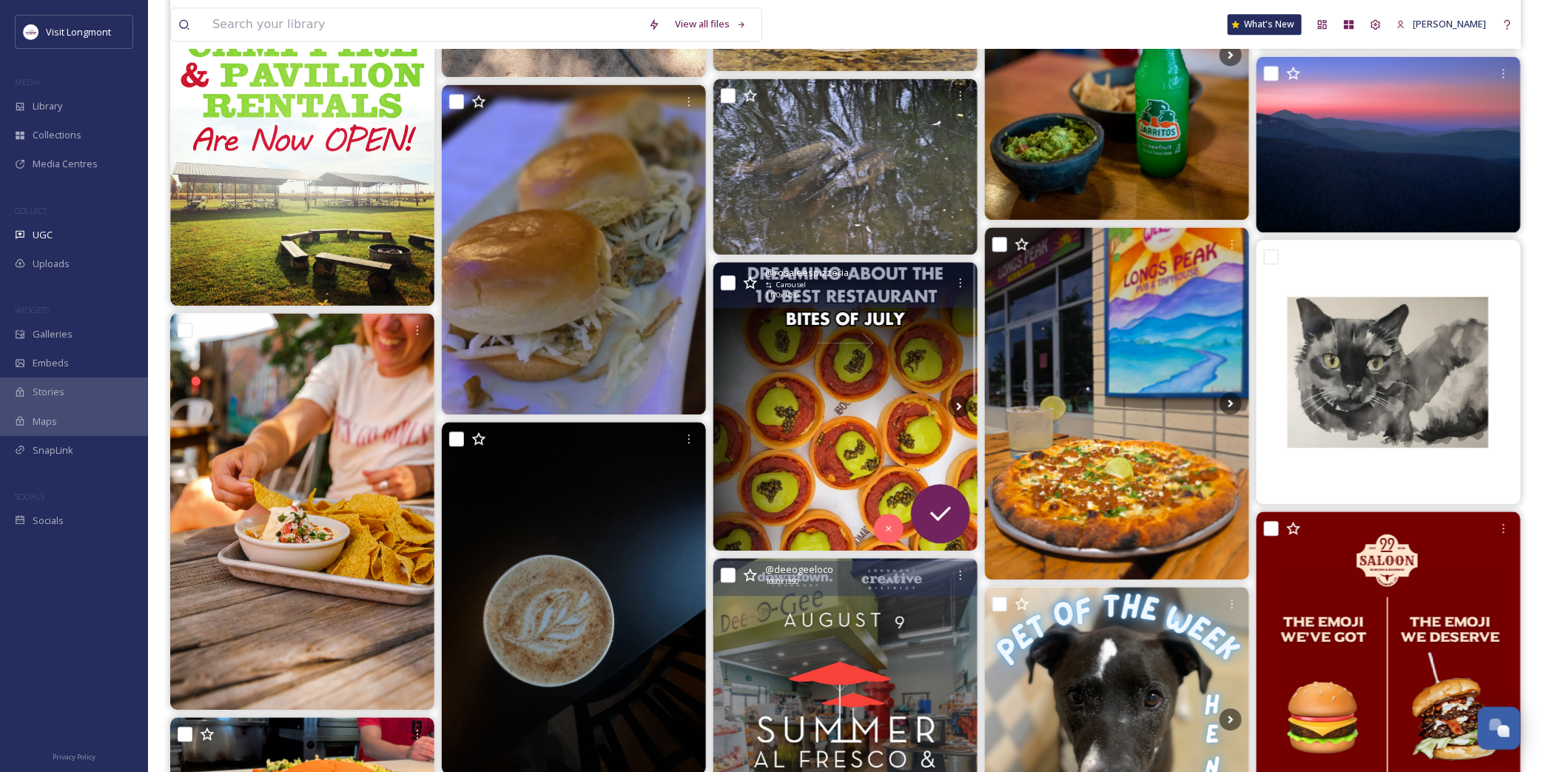
scroll to position [1727, 0]
click at [848, 412] on img at bounding box center [846, 407] width 264 height 289
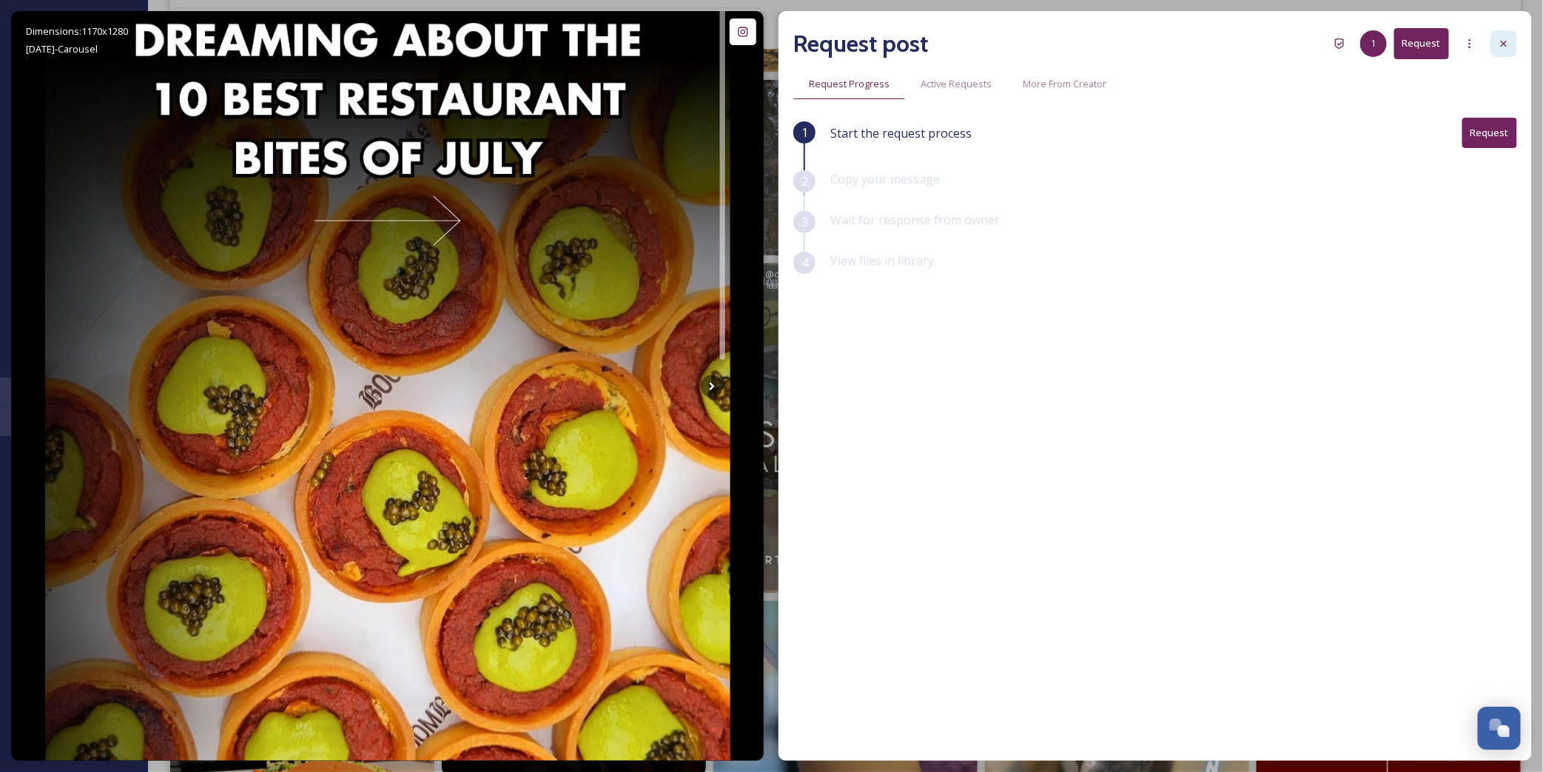
click at [1512, 39] on div at bounding box center [1504, 43] width 27 height 27
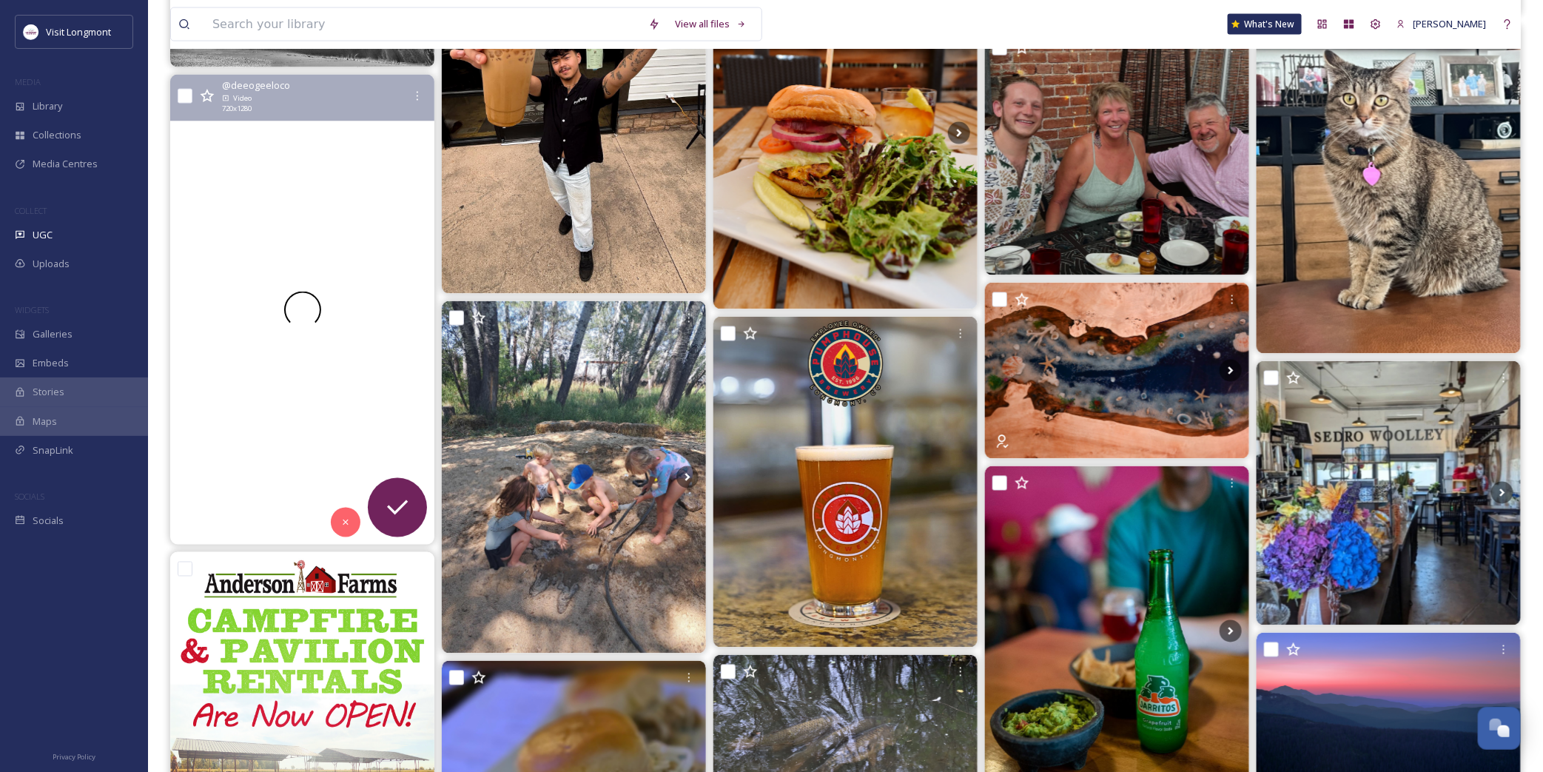
scroll to position [657, 0]
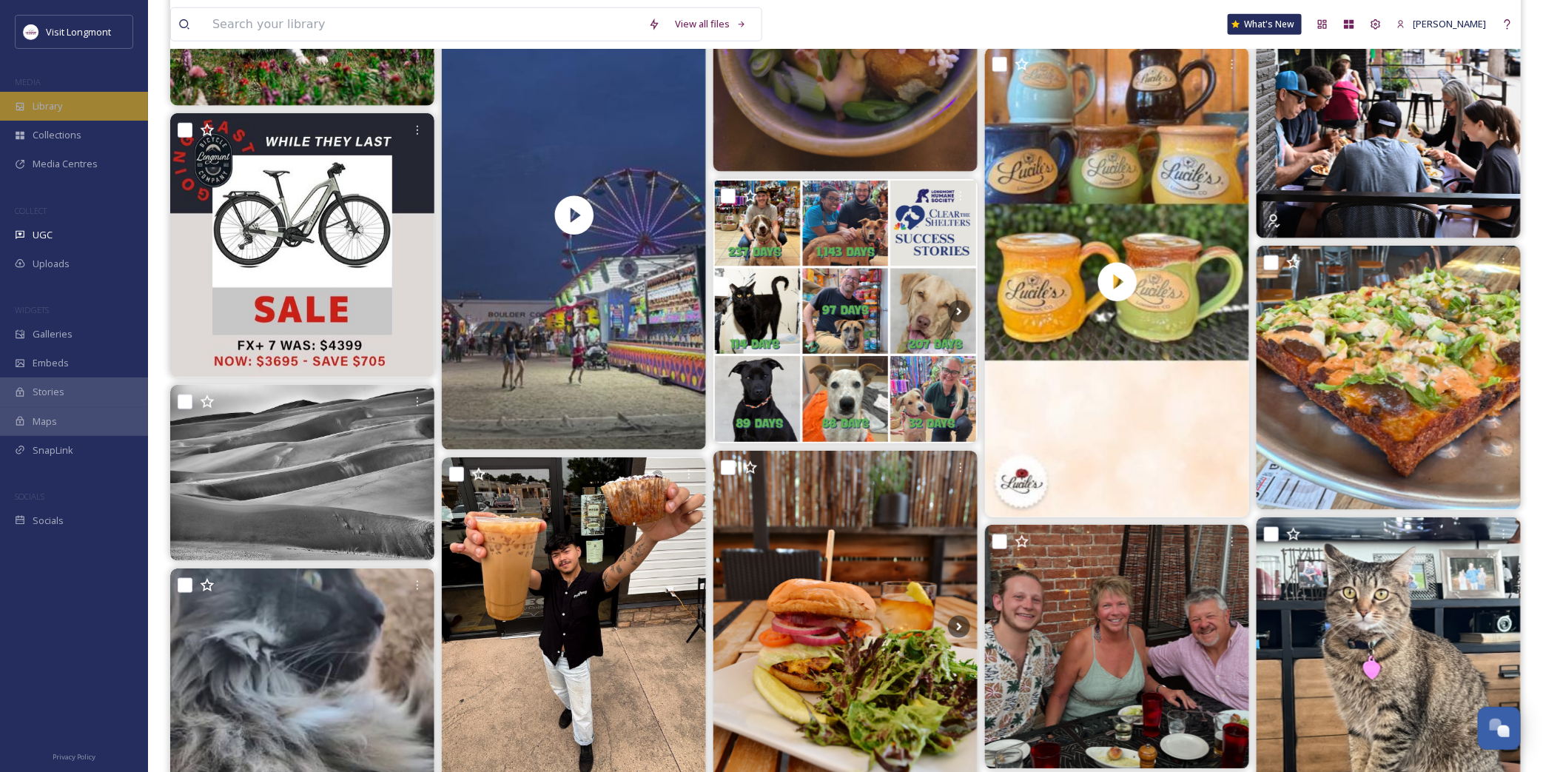
click at [47, 104] on span "Library" at bounding box center [48, 106] width 30 height 14
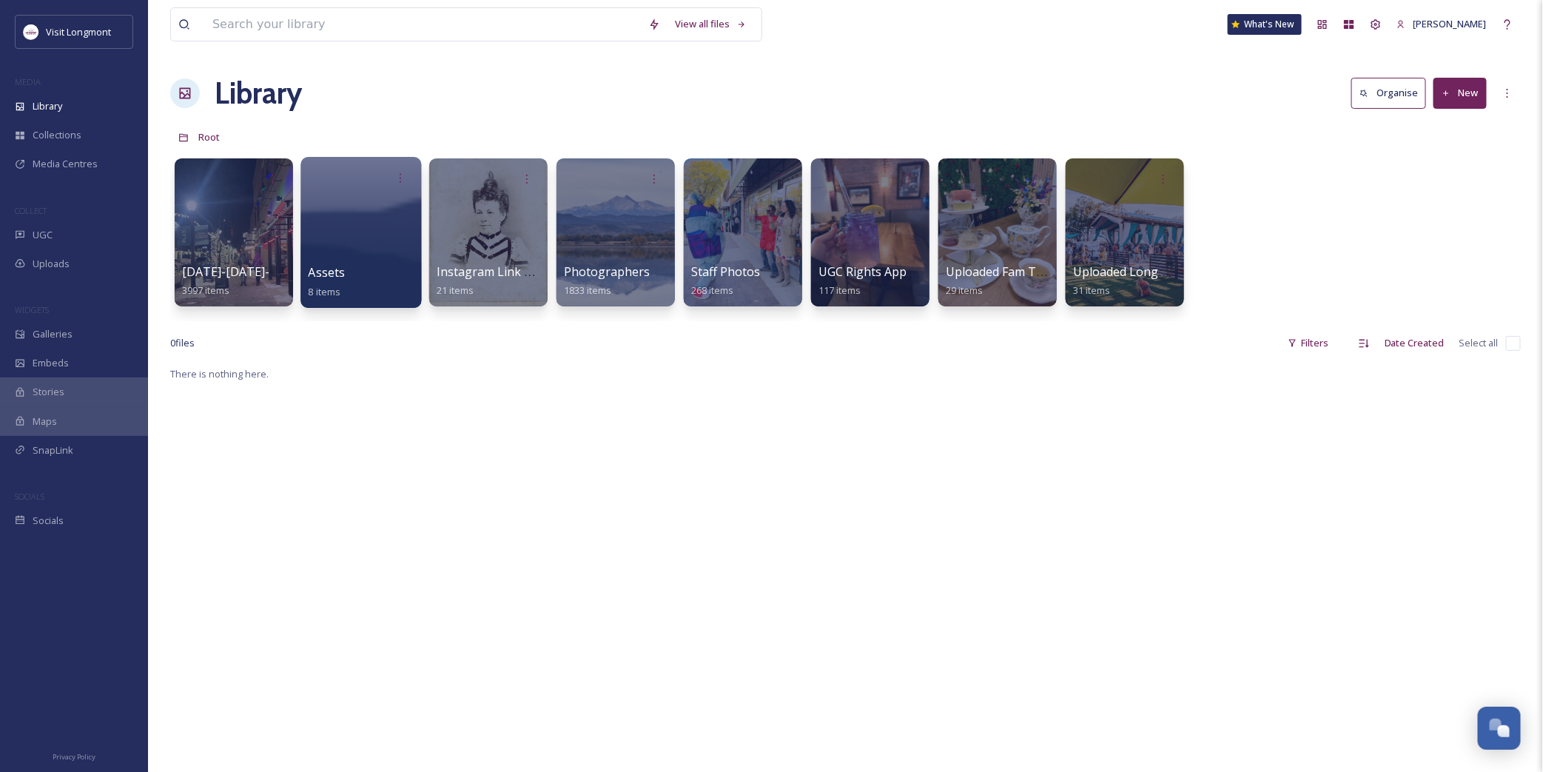
click at [349, 212] on div at bounding box center [361, 232] width 121 height 151
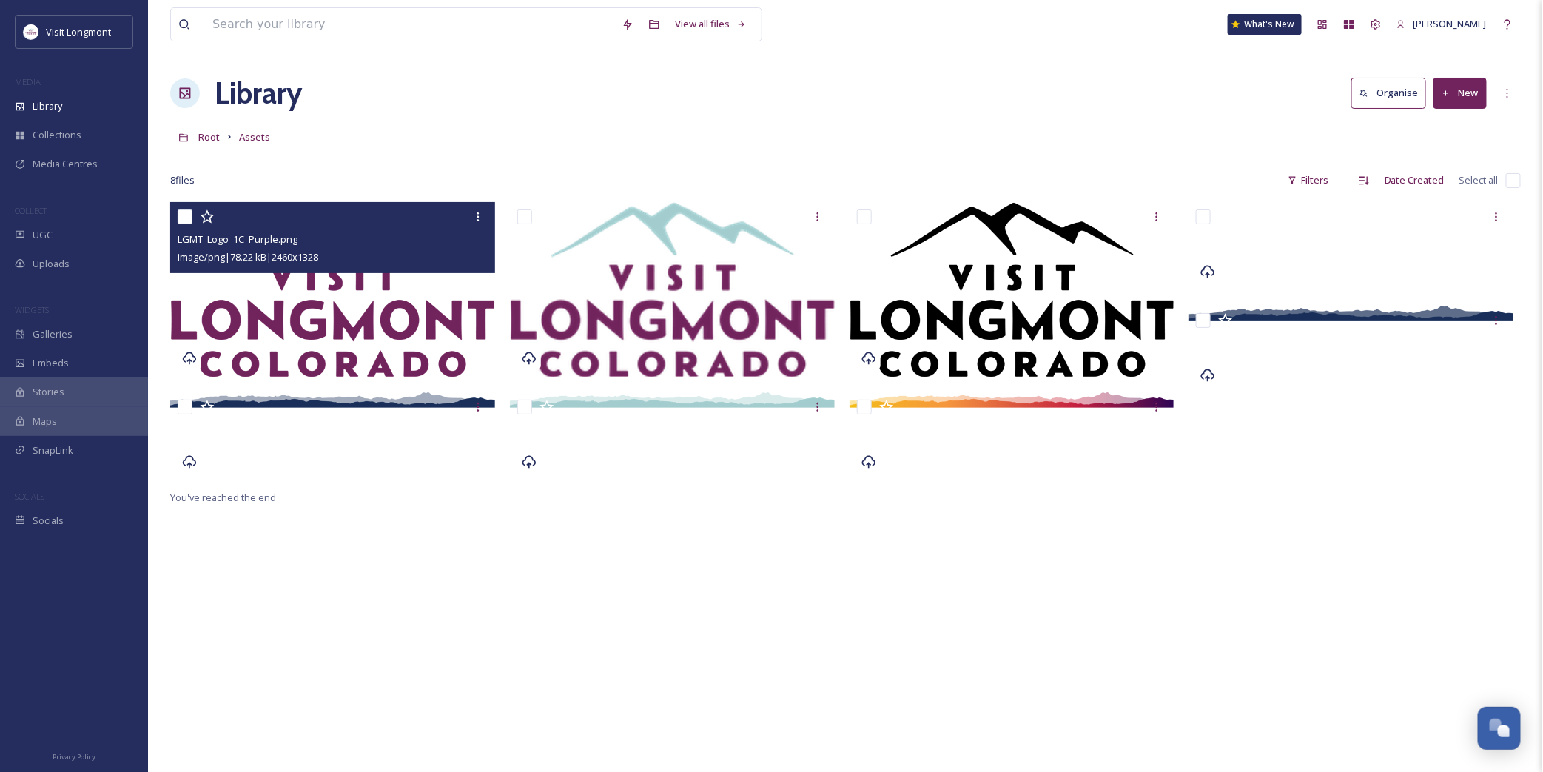
click at [329, 309] on img at bounding box center [332, 289] width 325 height 175
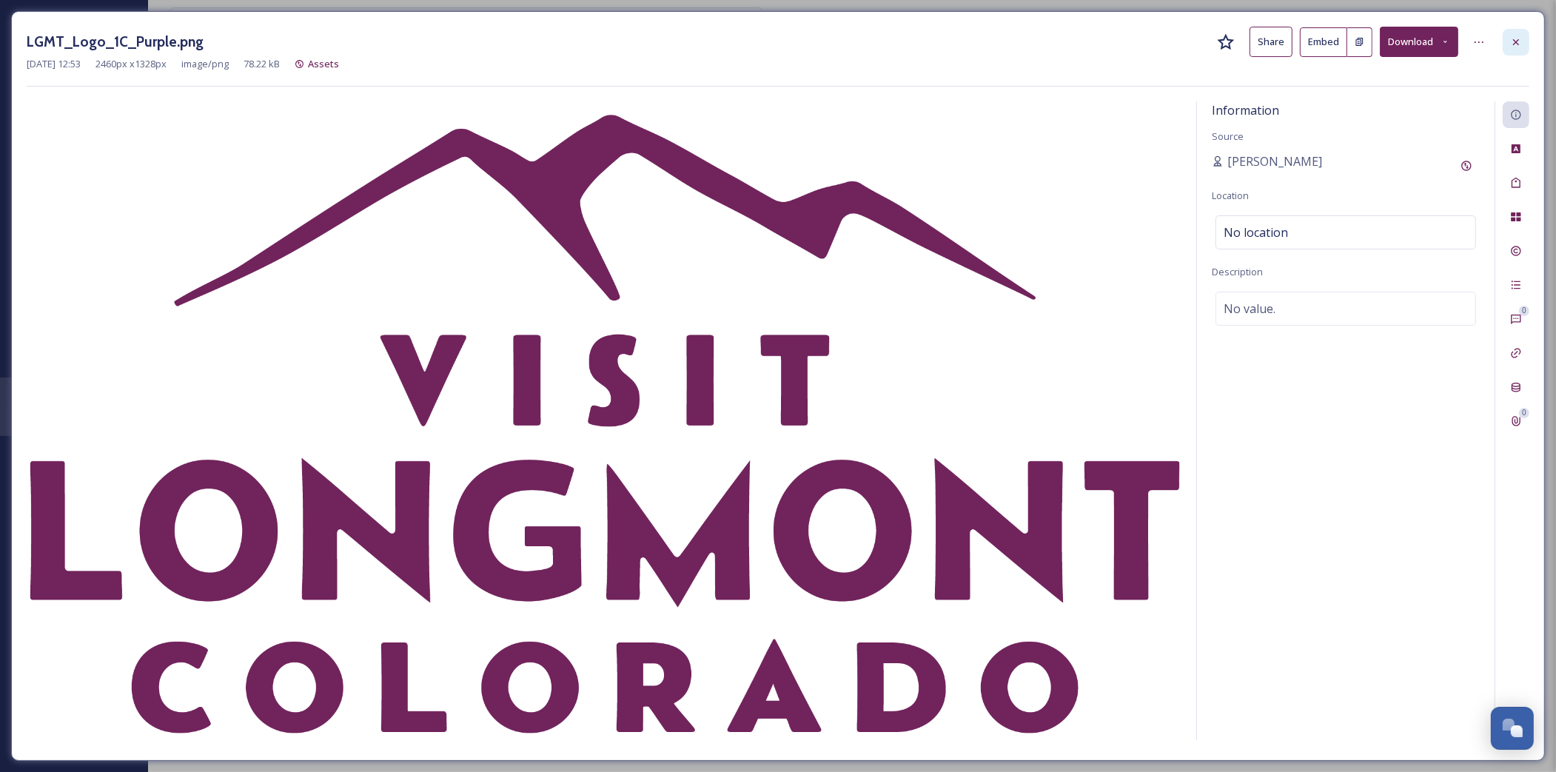
click at [1512, 40] on icon at bounding box center [1516, 42] width 12 height 12
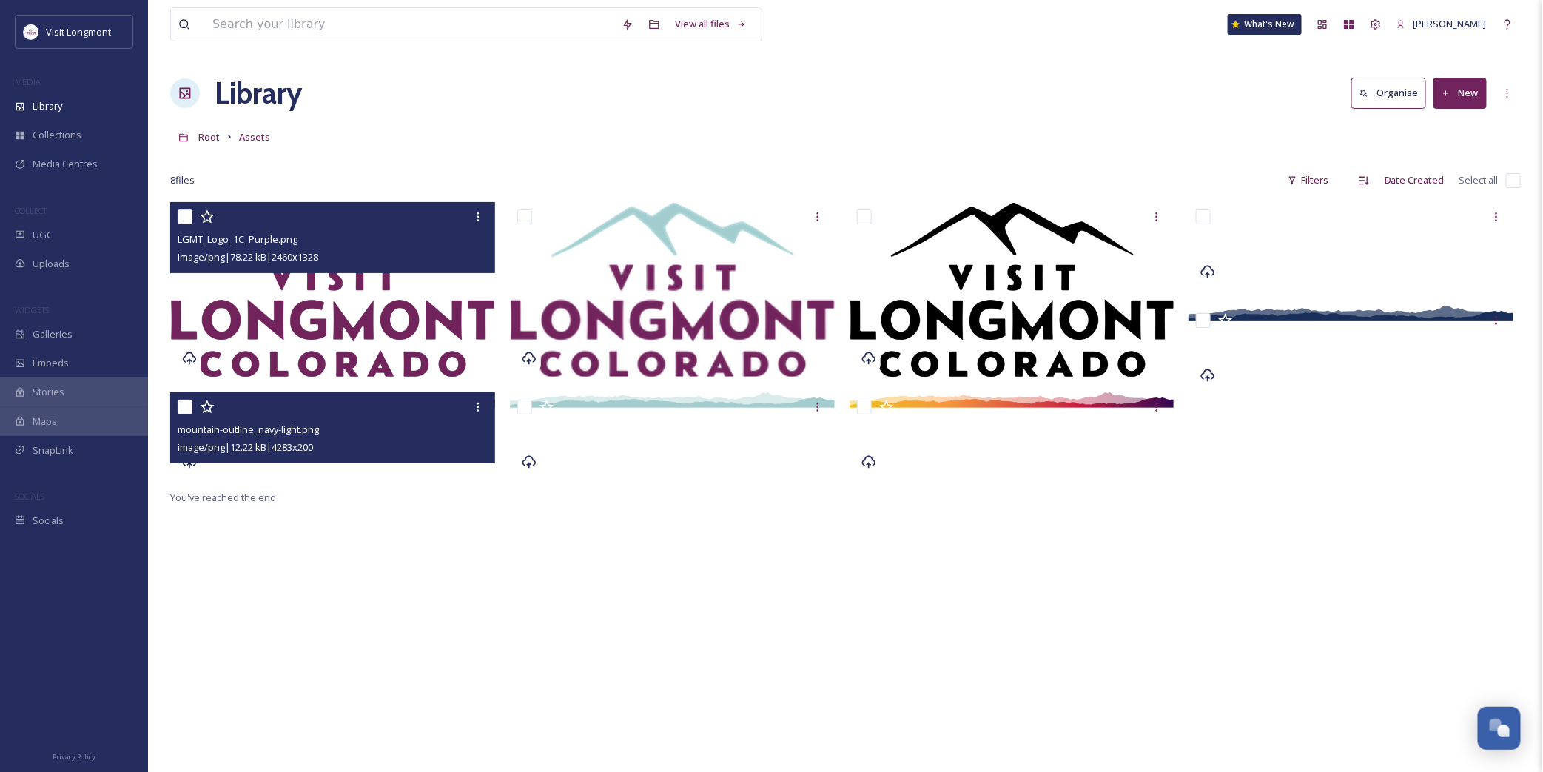
click at [359, 456] on div "mountain-outline_navy-light.png image/png | 12.22 kB | 4283 x 200" at bounding box center [332, 427] width 325 height 71
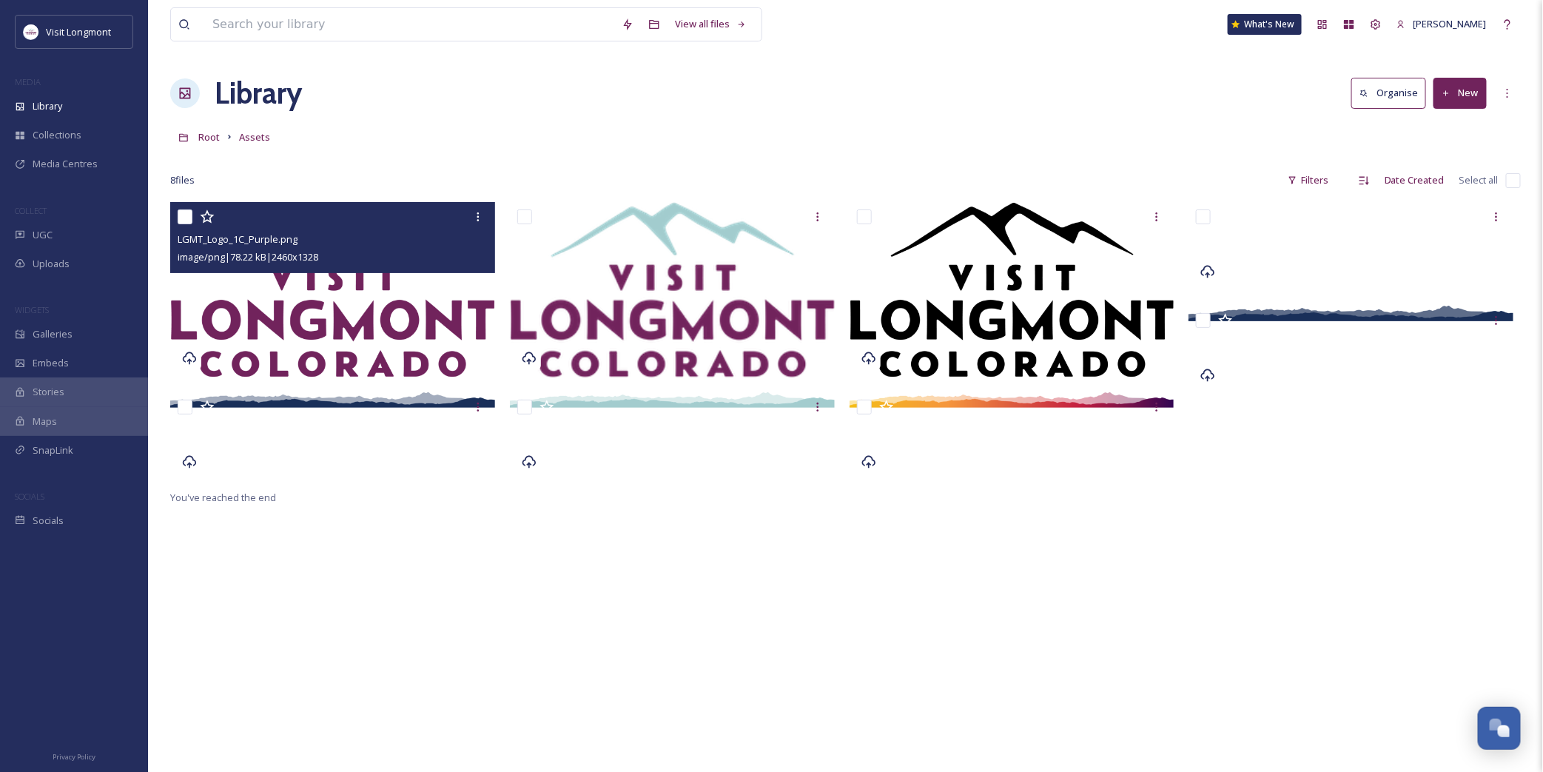
click at [412, 487] on div "LGMT_Logo_1C_Purple.png image/png | 78.22 kB | 2460 x 1328" at bounding box center [336, 345] width 332 height 286
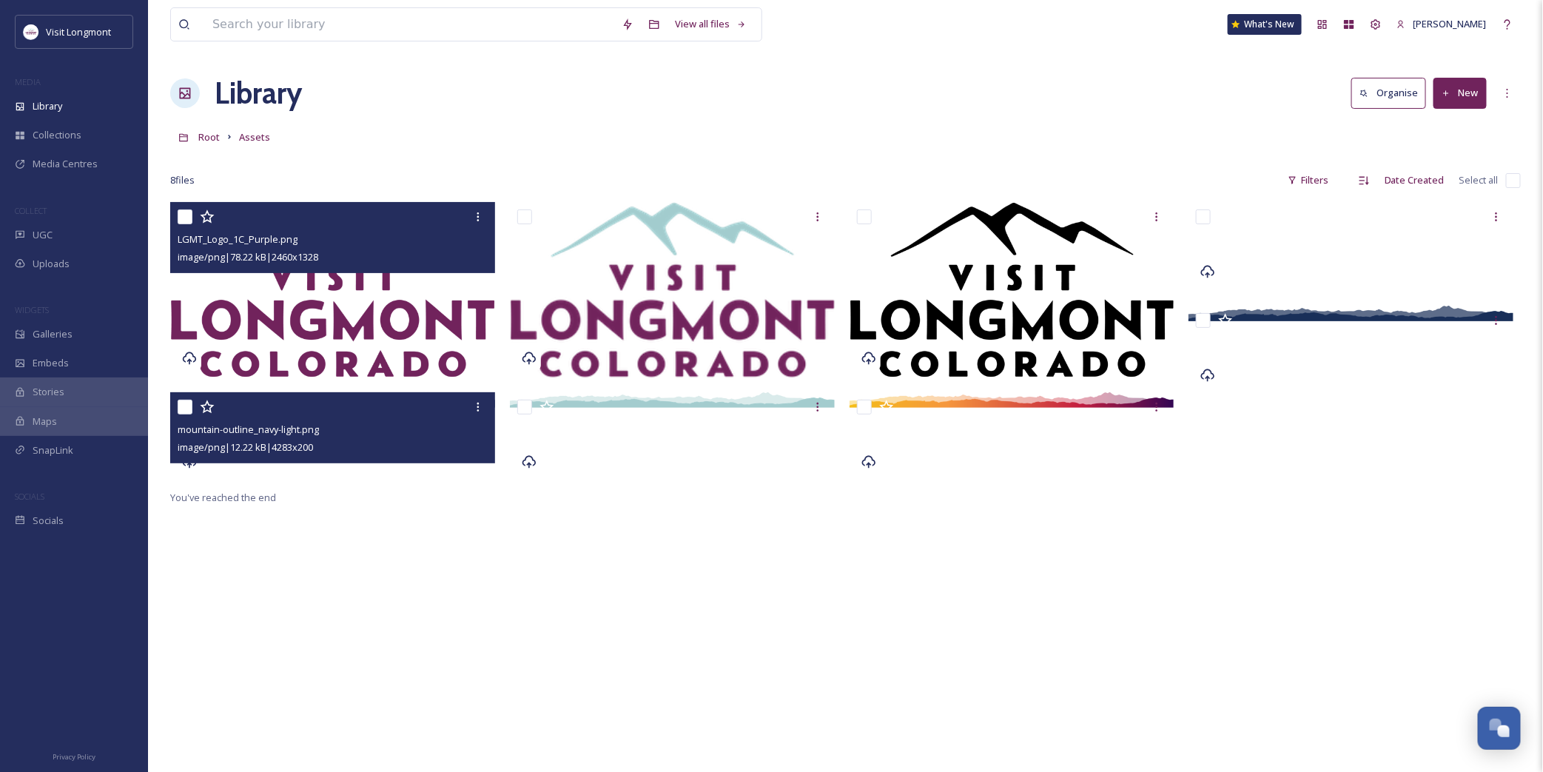
click at [272, 443] on span "image/png | 12.22 kB | 4283 x 200" at bounding box center [245, 446] width 135 height 13
click at [279, 409] on div at bounding box center [335, 407] width 314 height 27
click at [389, 438] on div "image/png | 12.22 kB | 4283 x 200" at bounding box center [335, 447] width 314 height 18
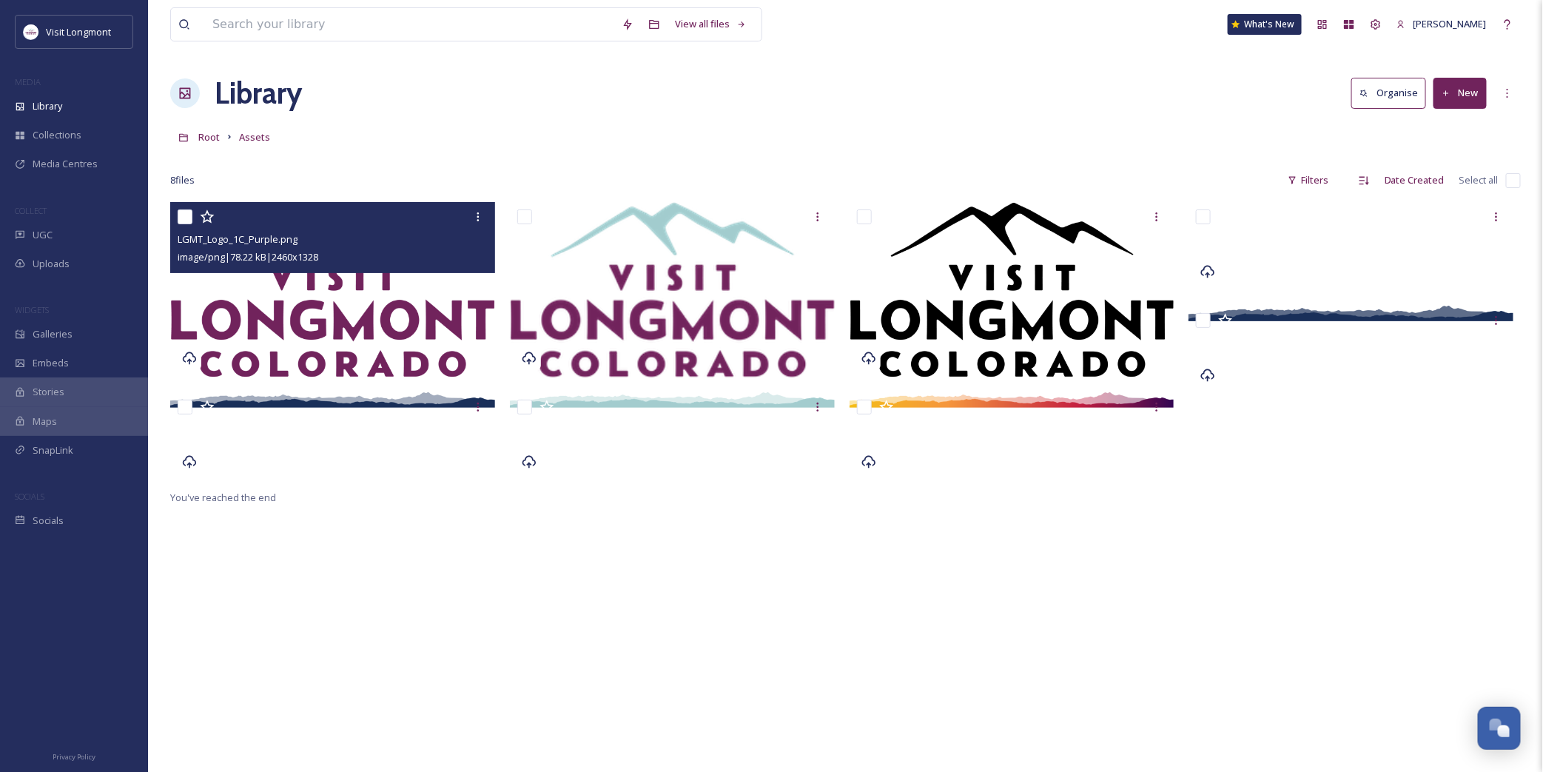
click at [392, 508] on div "LGMT_Logo_1C_Purple.png image/png | 78.22 kB | 2460 x 1328 You've reached the e…" at bounding box center [845, 588] width 1351 height 772
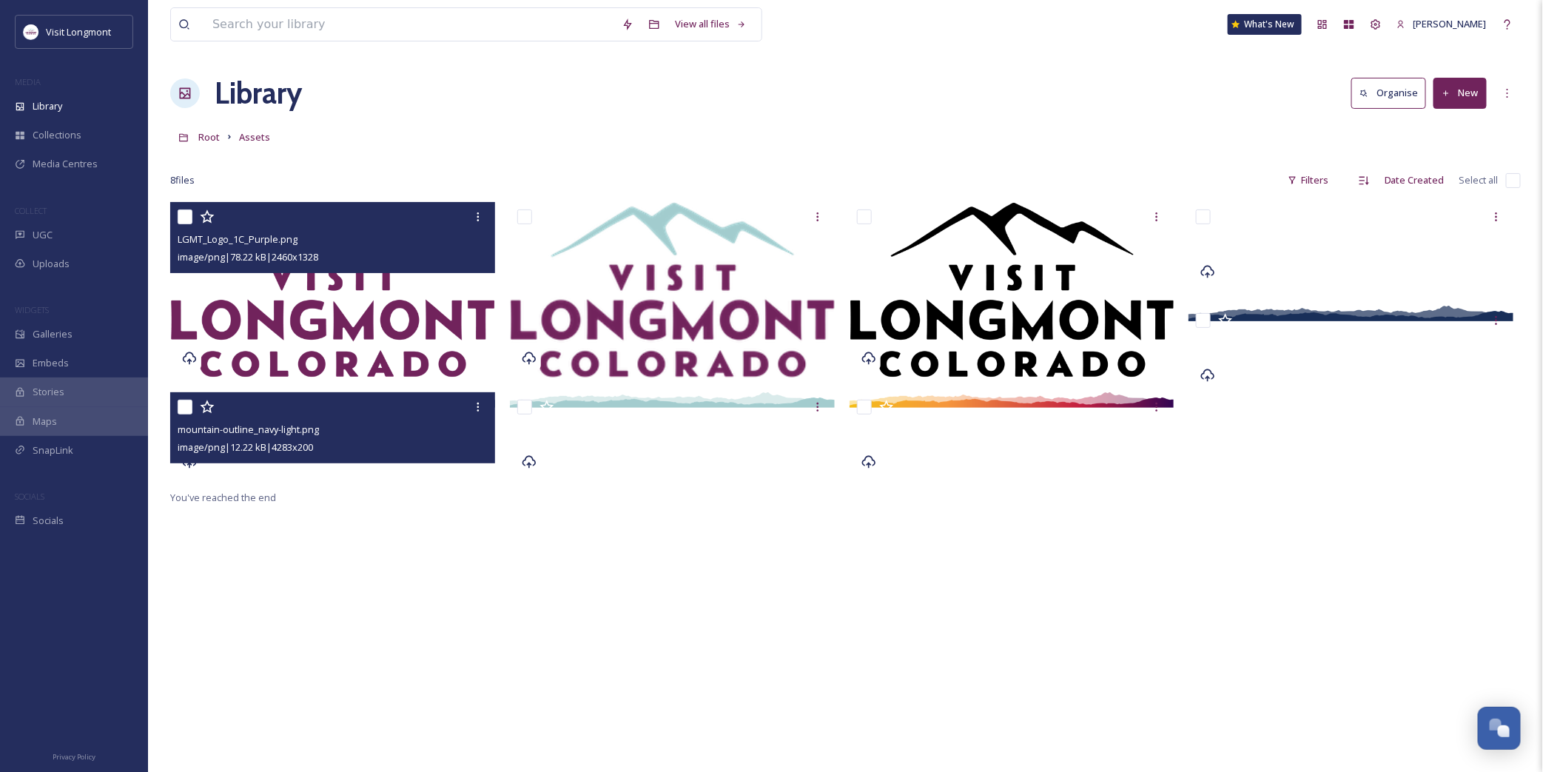
click at [435, 394] on div at bounding box center [335, 407] width 314 height 27
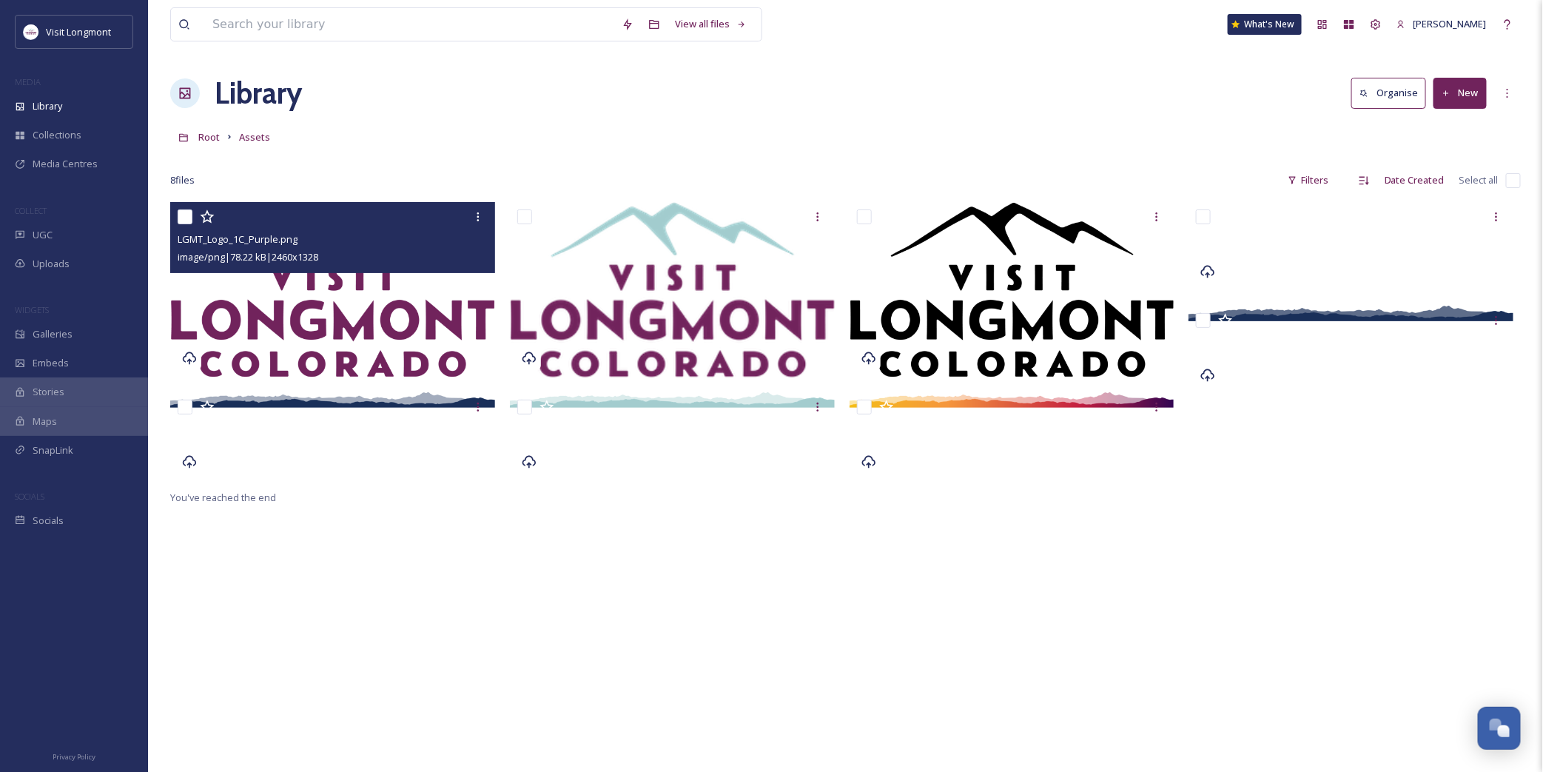
click at [751, 512] on div "LGMT_Logo_1C_Purple.png image/png | 78.22 kB | 2460 x 1328 You've reached the e…" at bounding box center [845, 588] width 1351 height 772
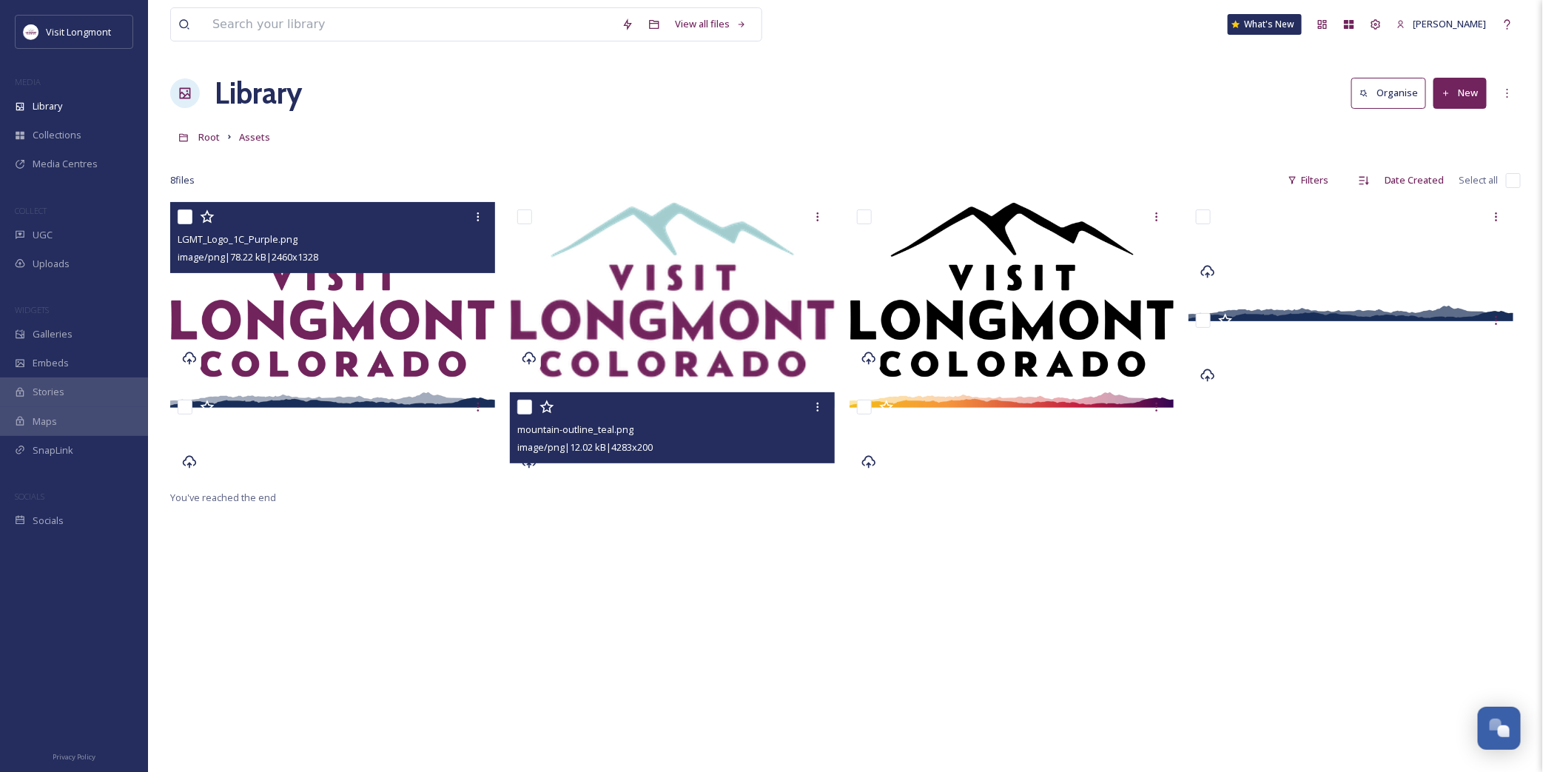
click at [674, 398] on div at bounding box center [674, 407] width 314 height 27
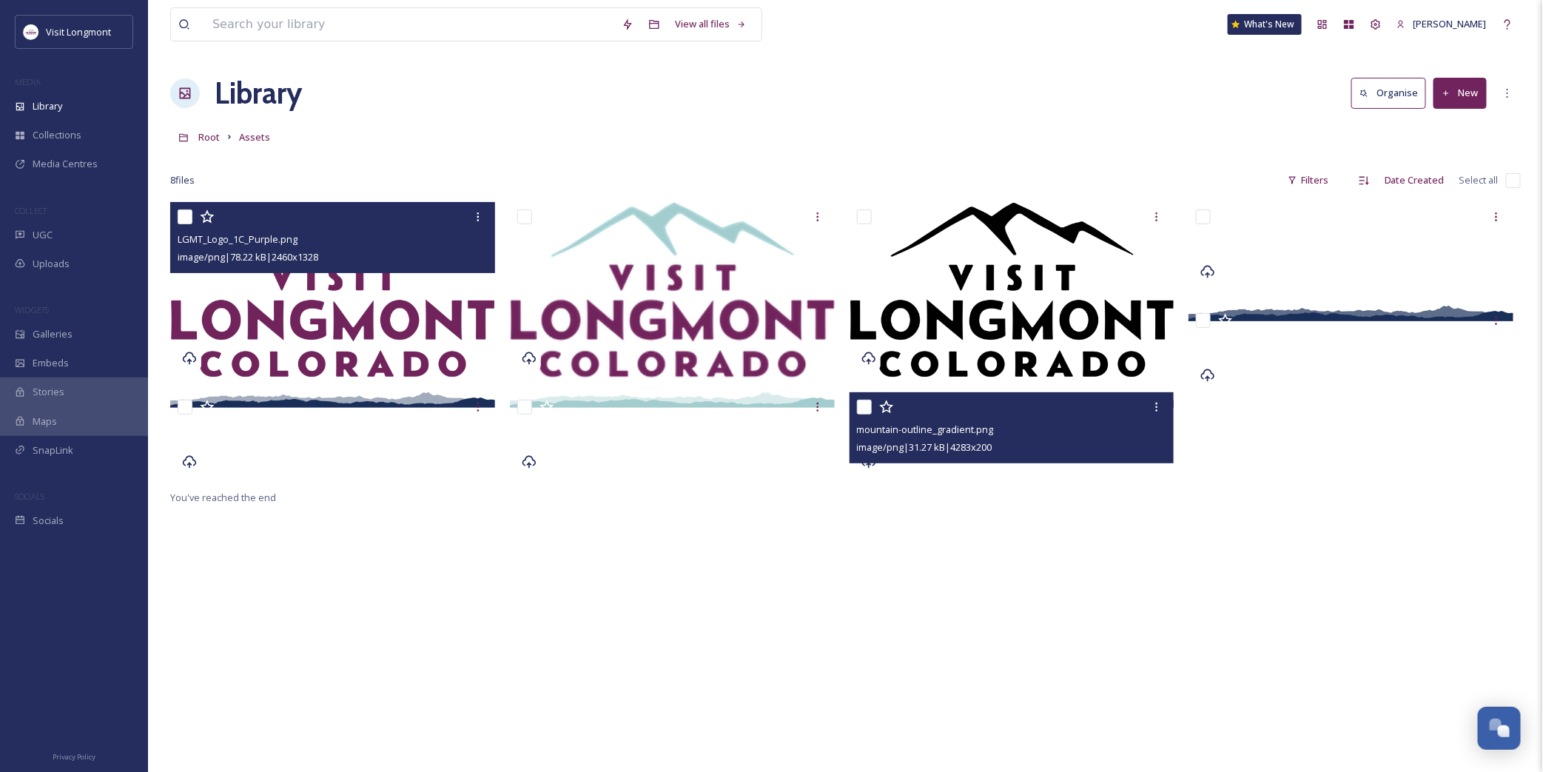
click at [998, 420] on div "mountain-outline_gradient.png" at bounding box center [1014, 429] width 314 height 18
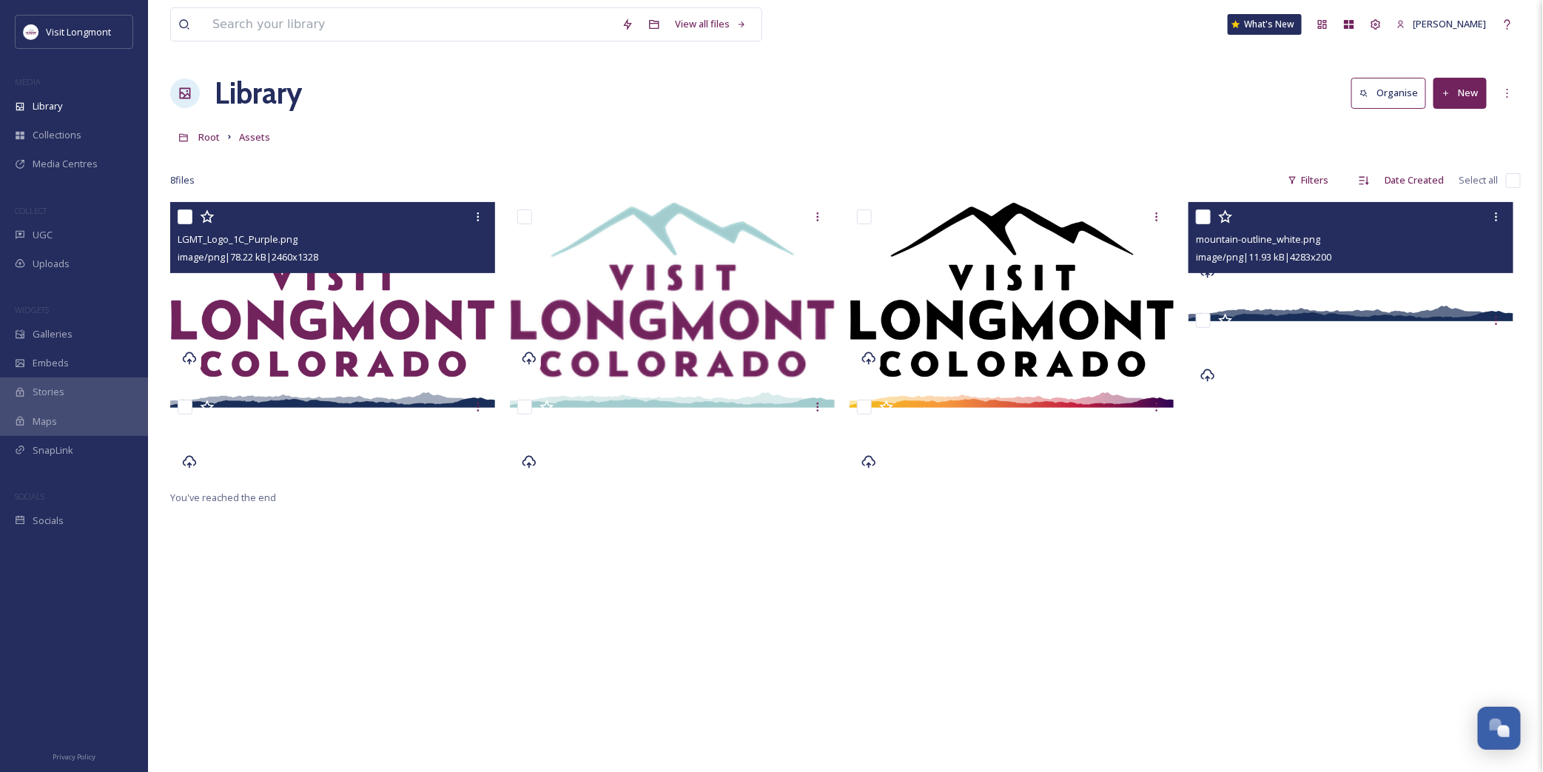
click at [1341, 232] on div "mountain-outline_white.png" at bounding box center [1353, 239] width 314 height 18
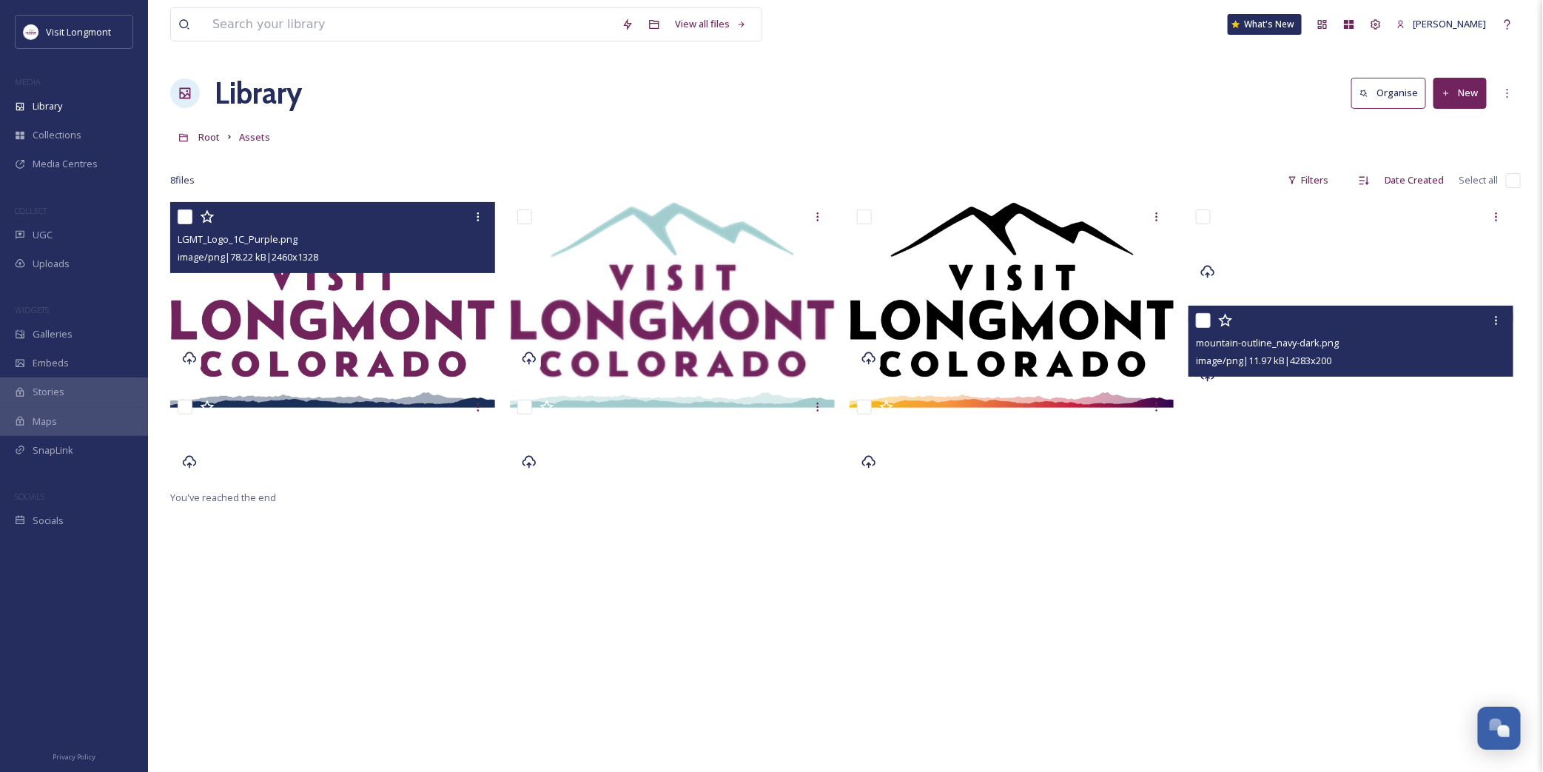
click at [1359, 315] on div at bounding box center [1353, 320] width 314 height 27
drag, startPoint x: 1451, startPoint y: 341, endPoint x: 1462, endPoint y: 342, distance: 11.1
click at [1452, 342] on div "mountain-outline_navy-dark.png" at bounding box center [1353, 343] width 314 height 18
click at [1488, 321] on div at bounding box center [1496, 320] width 27 height 27
click at [1440, 356] on span "View File" at bounding box center [1426, 353] width 38 height 14
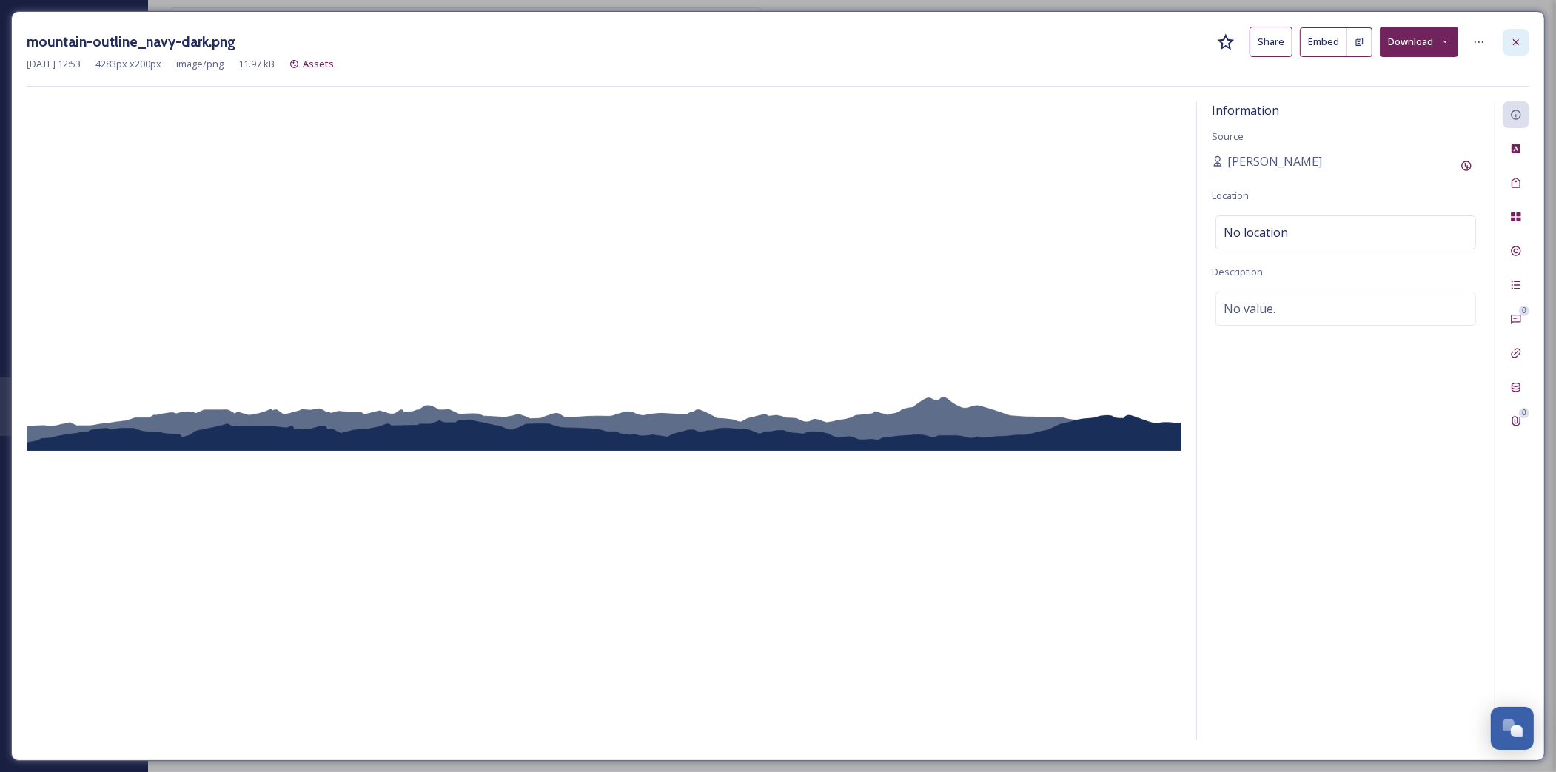
click at [1516, 41] on icon at bounding box center [1516, 41] width 6 height 6
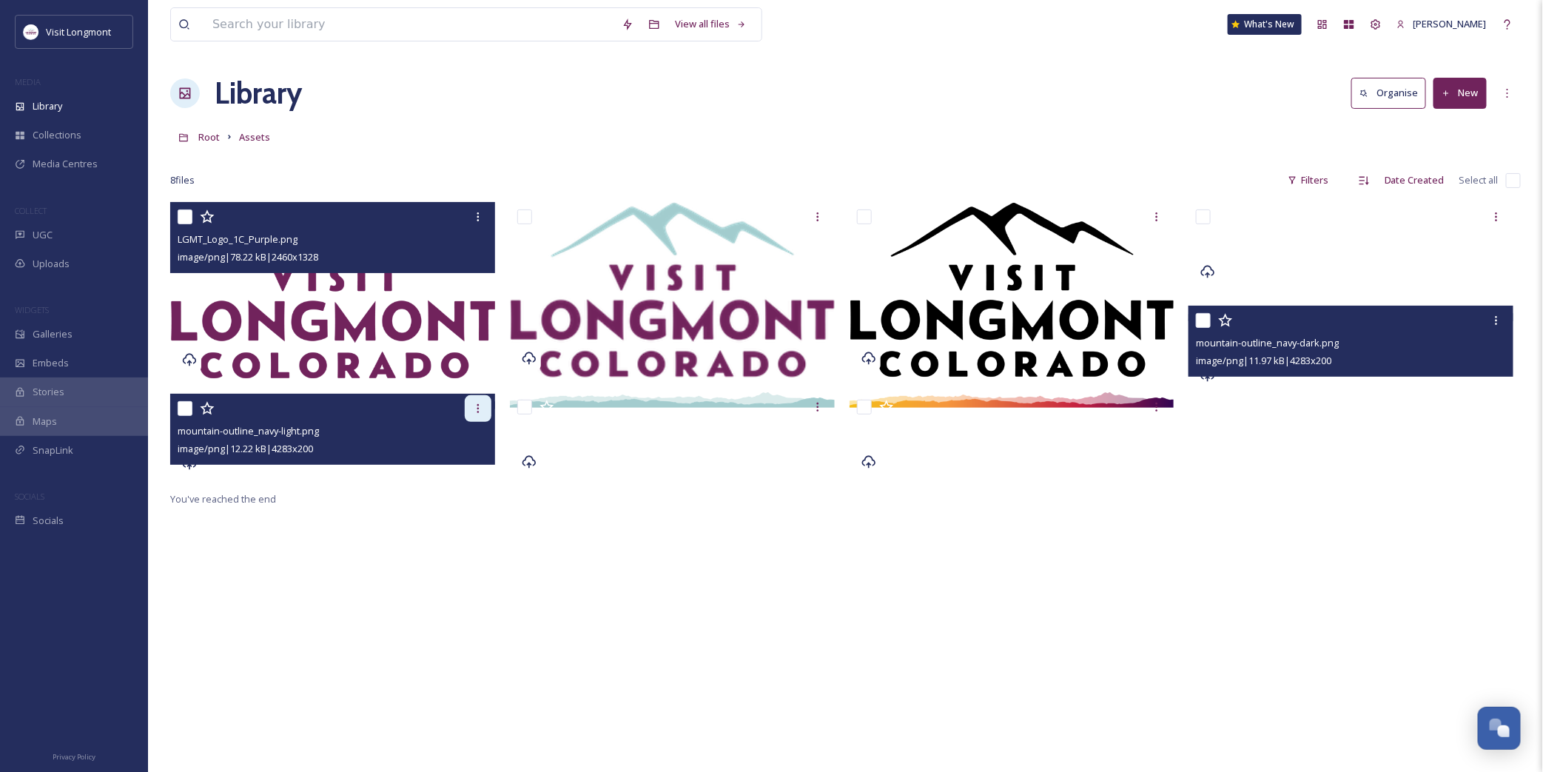
click at [472, 409] on icon at bounding box center [478, 409] width 12 height 12
click at [460, 442] on div "View File" at bounding box center [436, 440] width 110 height 29
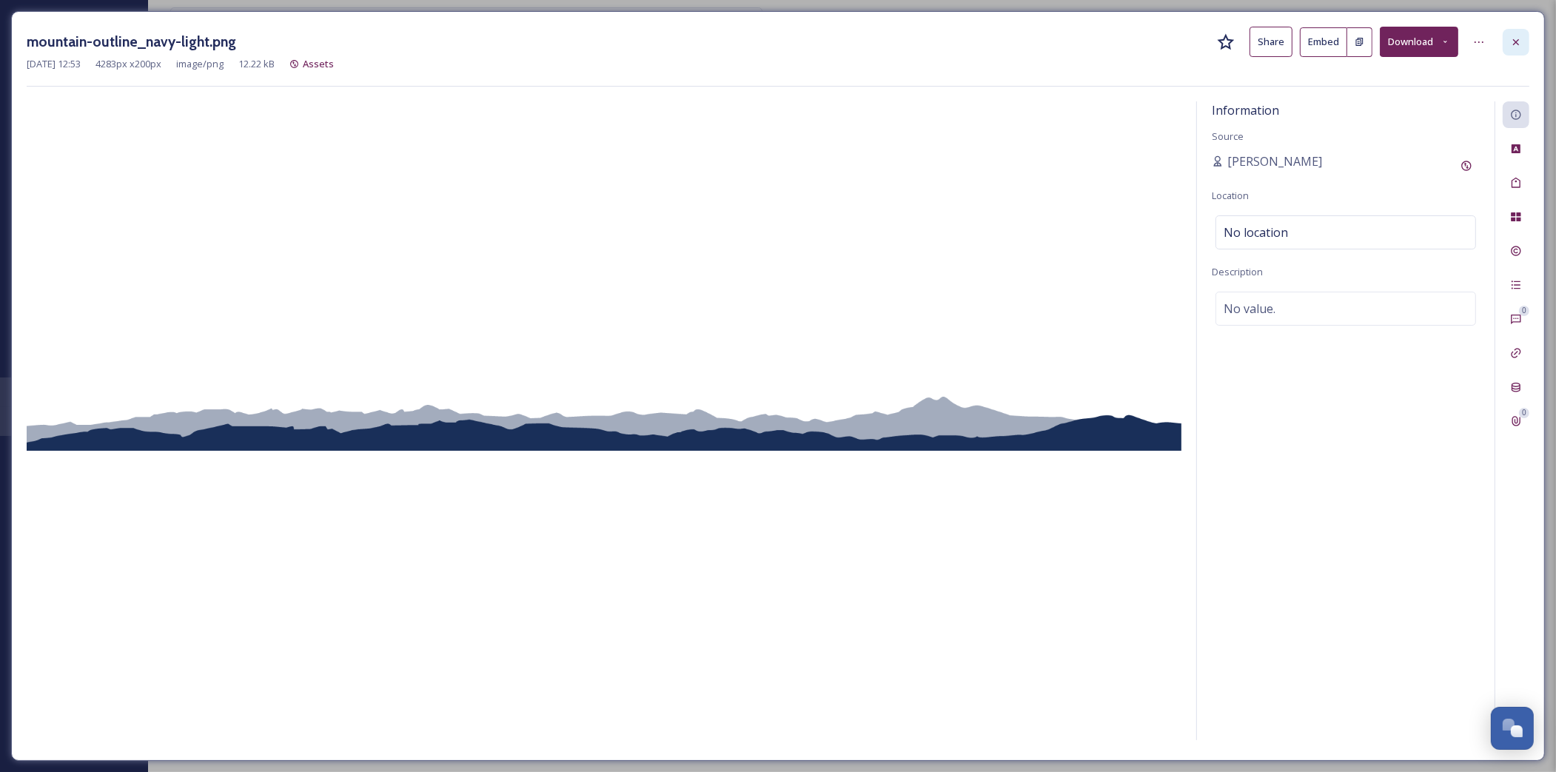
click at [1518, 41] on icon at bounding box center [1516, 42] width 12 height 12
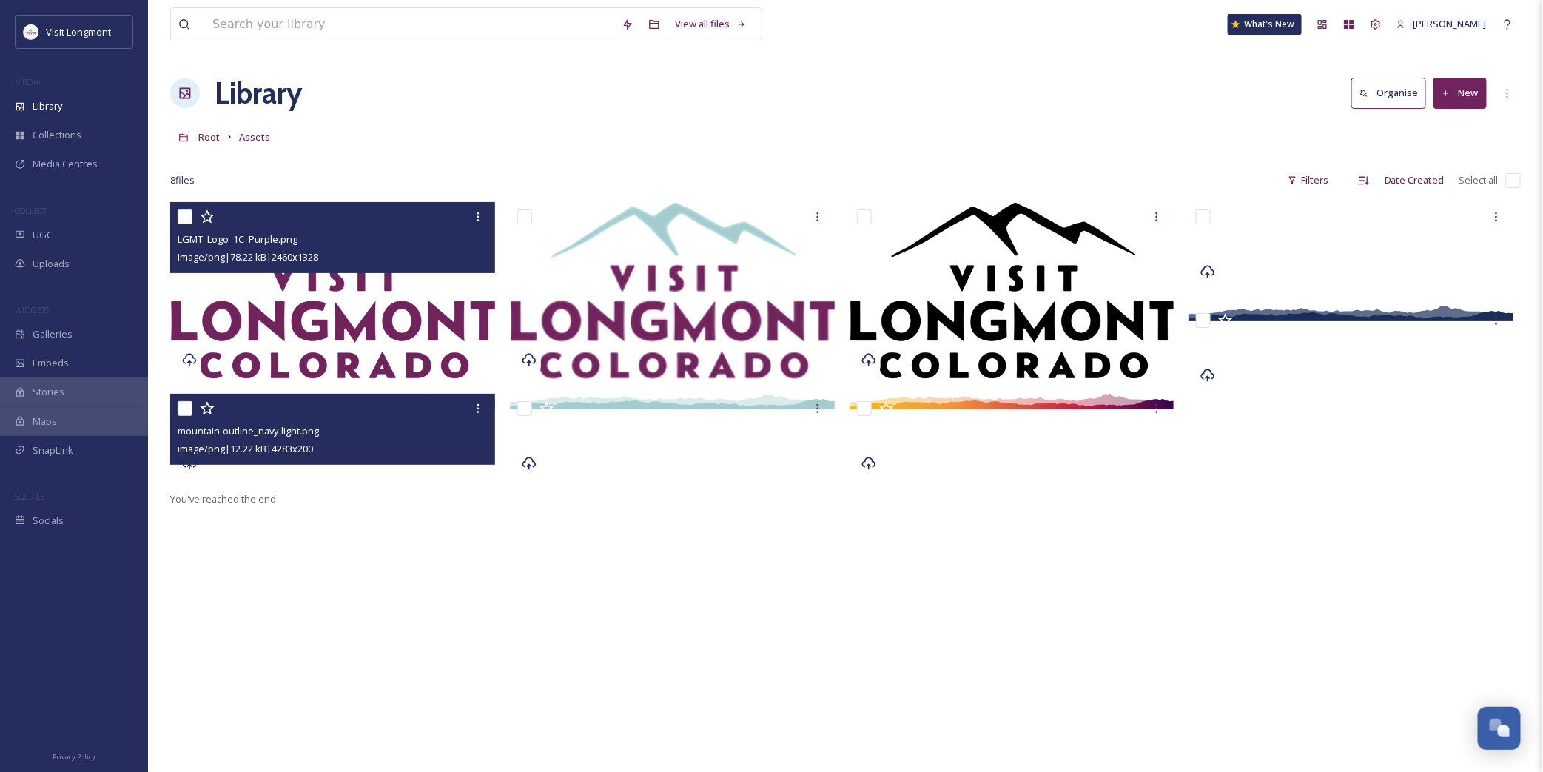
click at [686, 742] on div "LGMT_Logo_1C_Purple.png image/png | 78.22 kB | 2460 x 1328 mountain-outline_nav…" at bounding box center [845, 588] width 1351 height 772
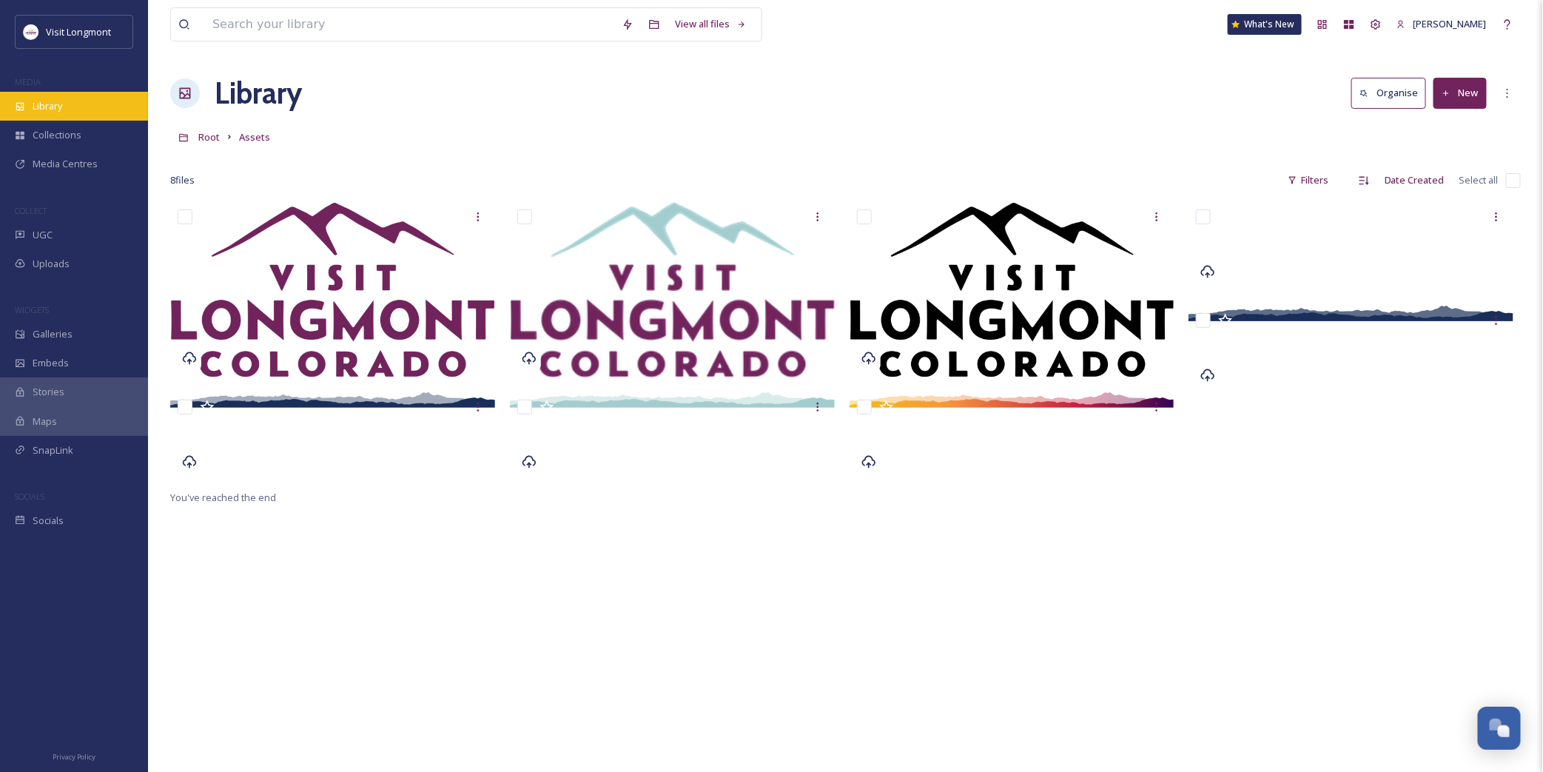
click at [62, 106] on span "Library" at bounding box center [48, 106] width 30 height 14
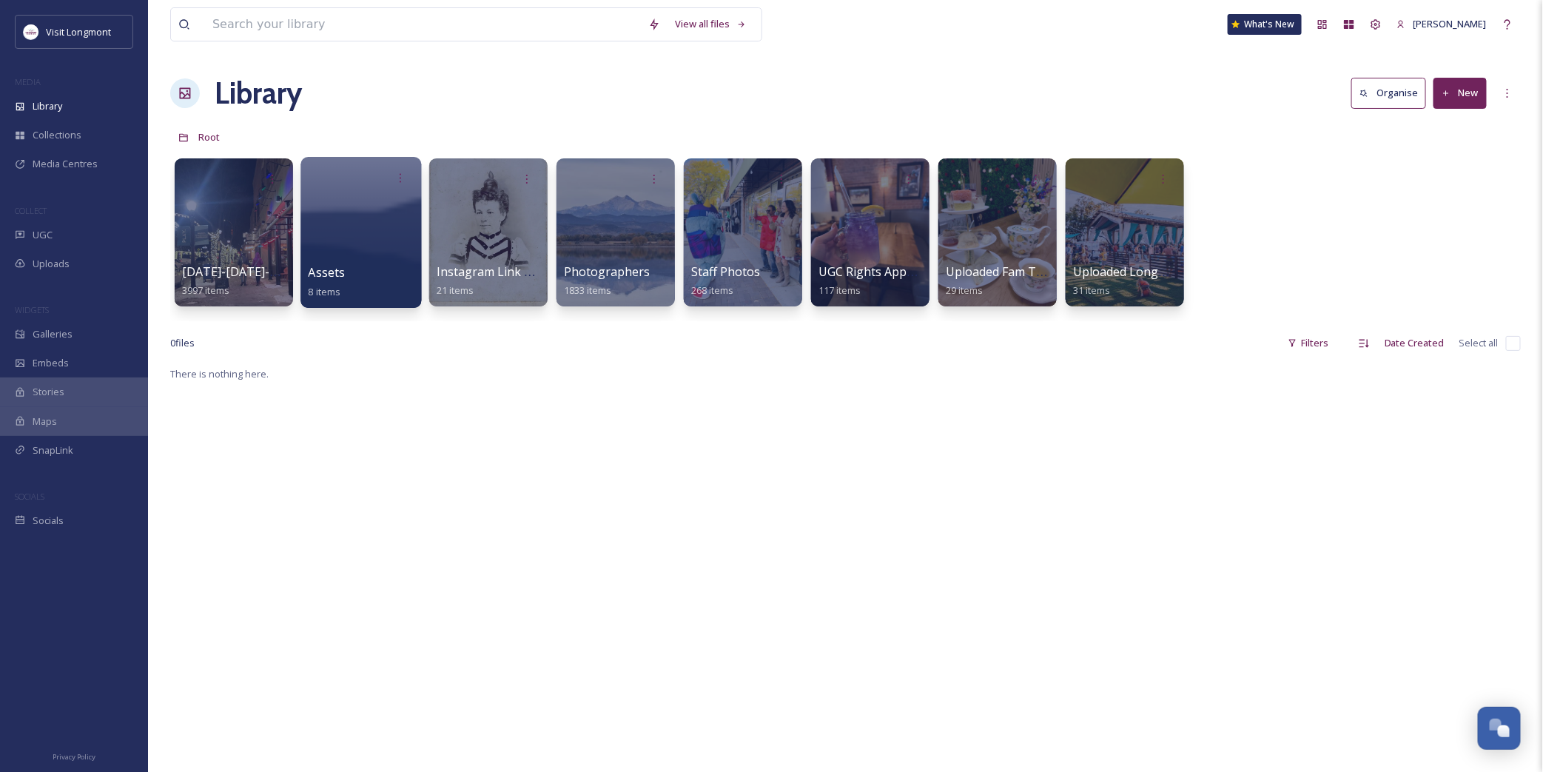
click at [332, 223] on div at bounding box center [361, 232] width 121 height 151
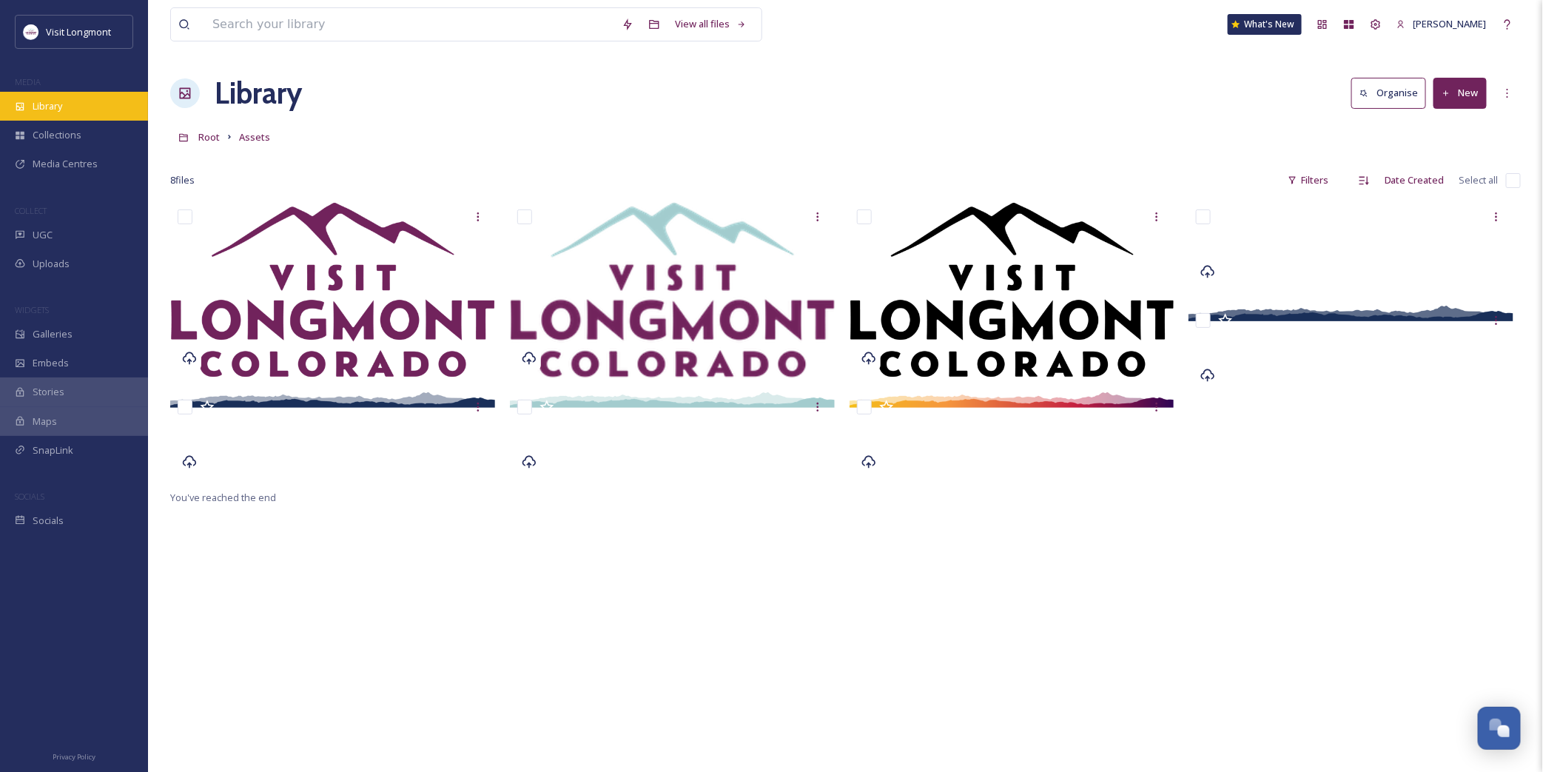
click at [64, 108] on div "Library" at bounding box center [74, 106] width 148 height 29
